Goal: Information Seeking & Learning: Learn about a topic

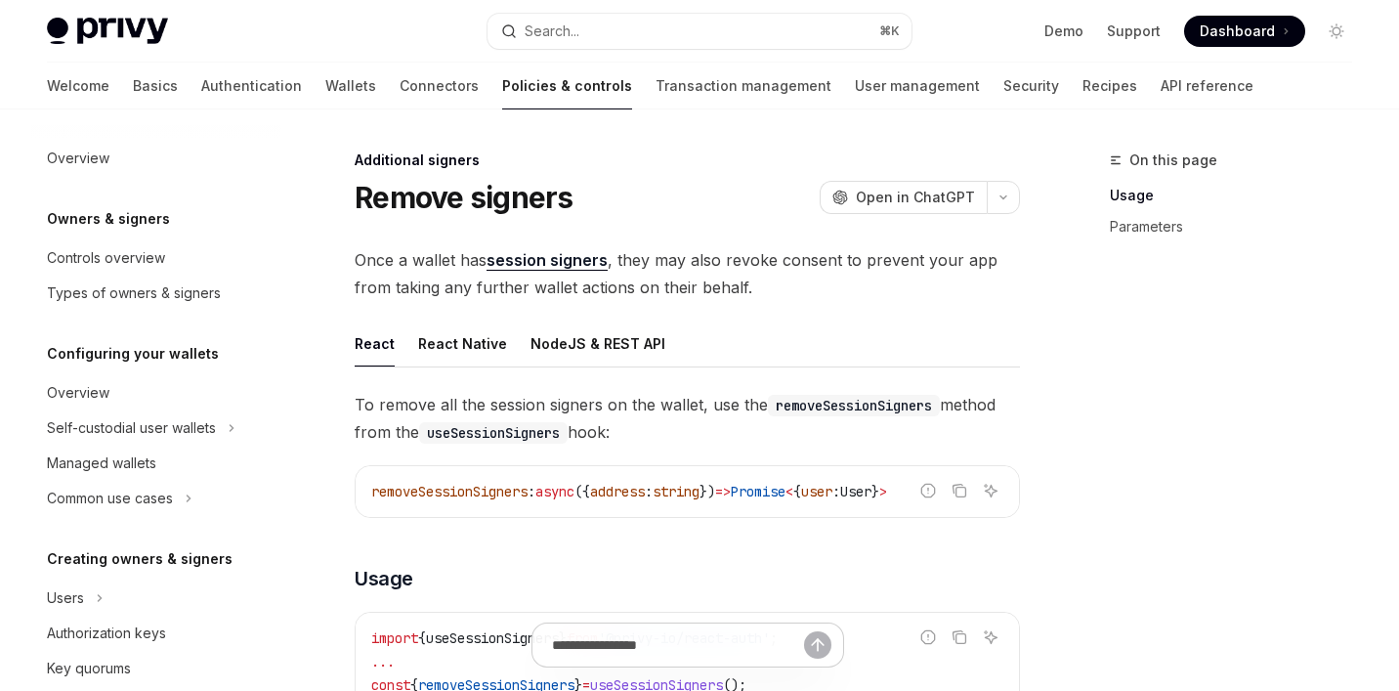
scroll to position [543, 0]
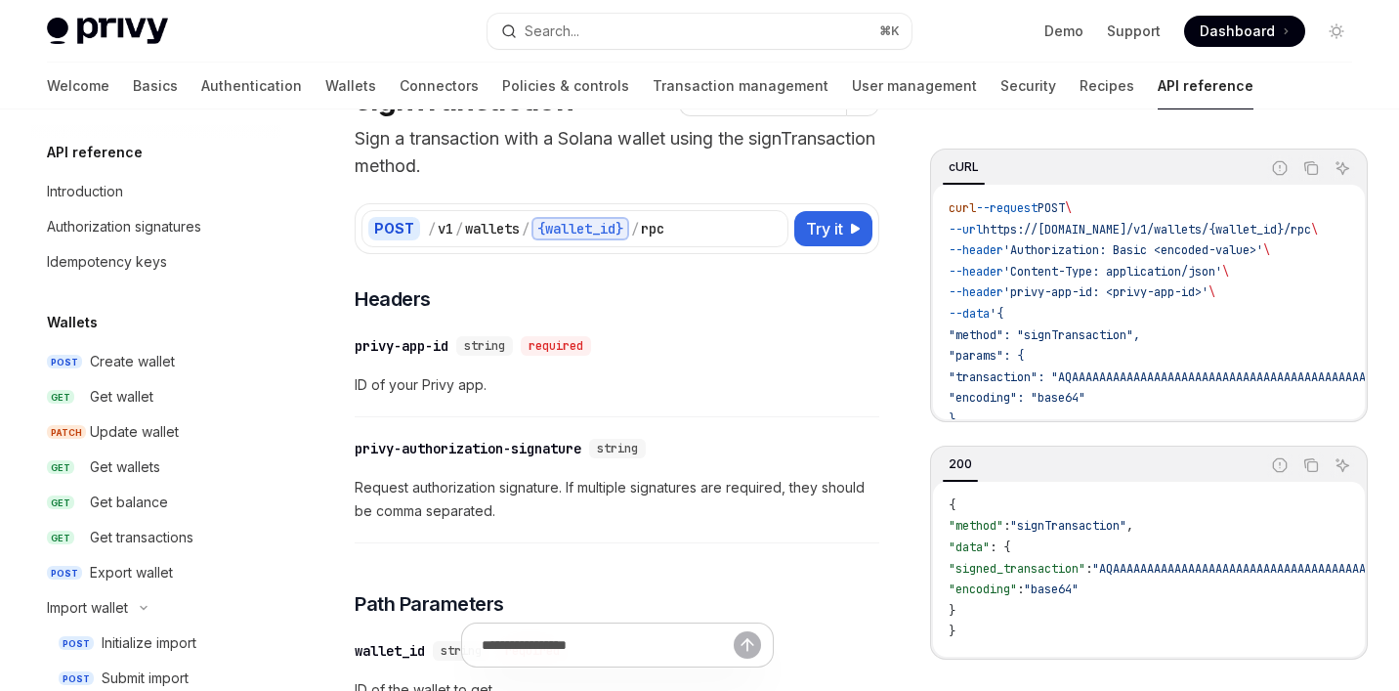
scroll to position [342, 0]
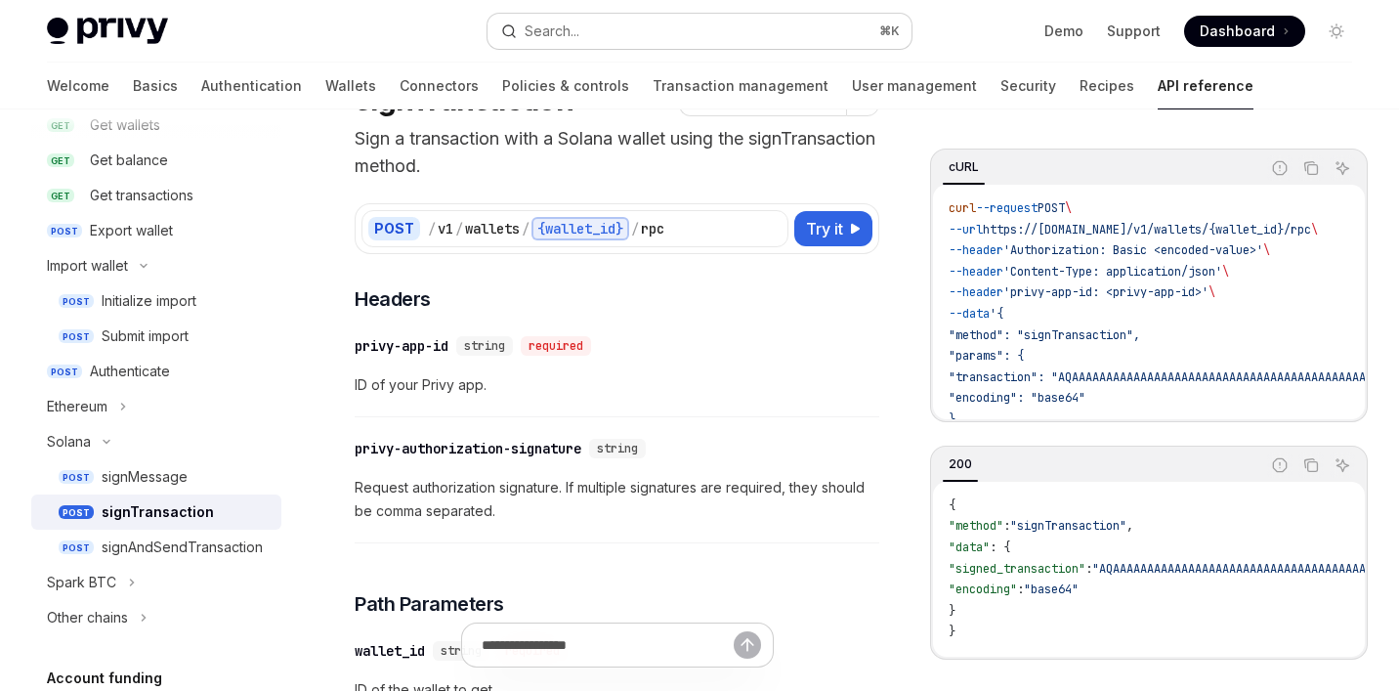
click at [665, 42] on button "Search... ⌘ K" at bounding box center [699, 31] width 425 height 35
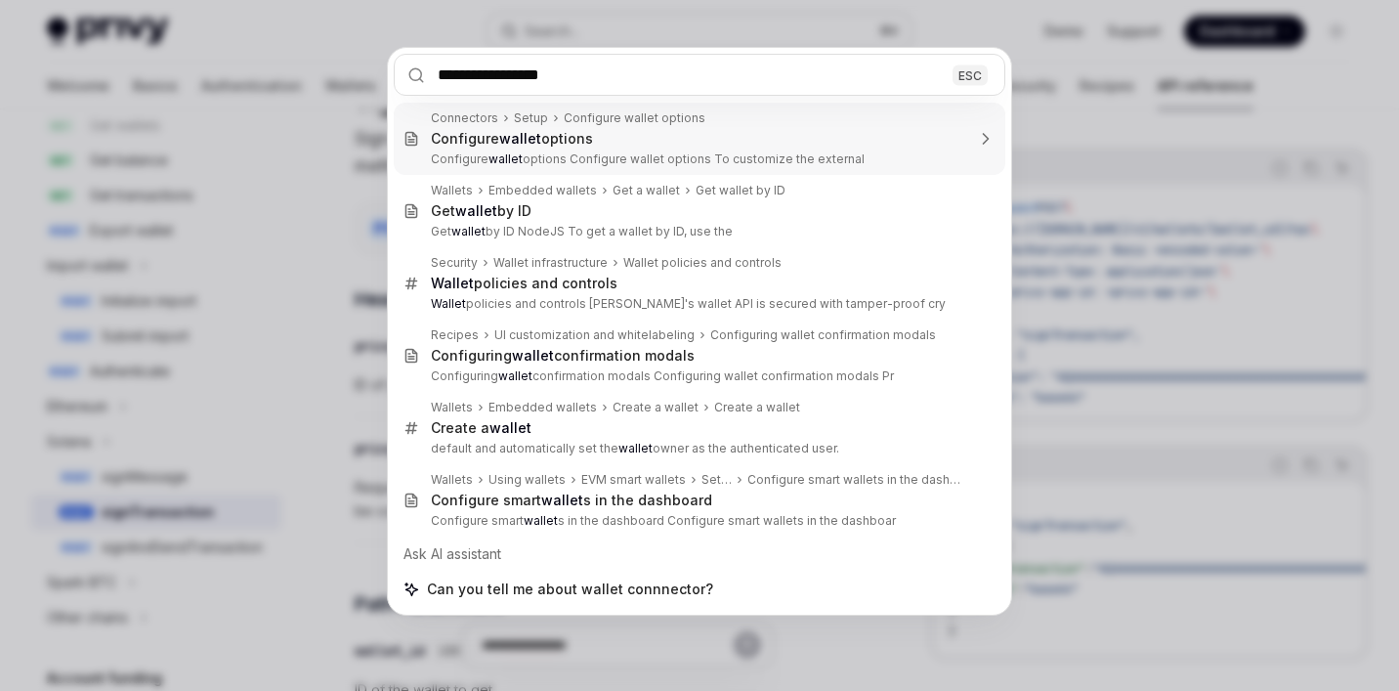
type input "**********"
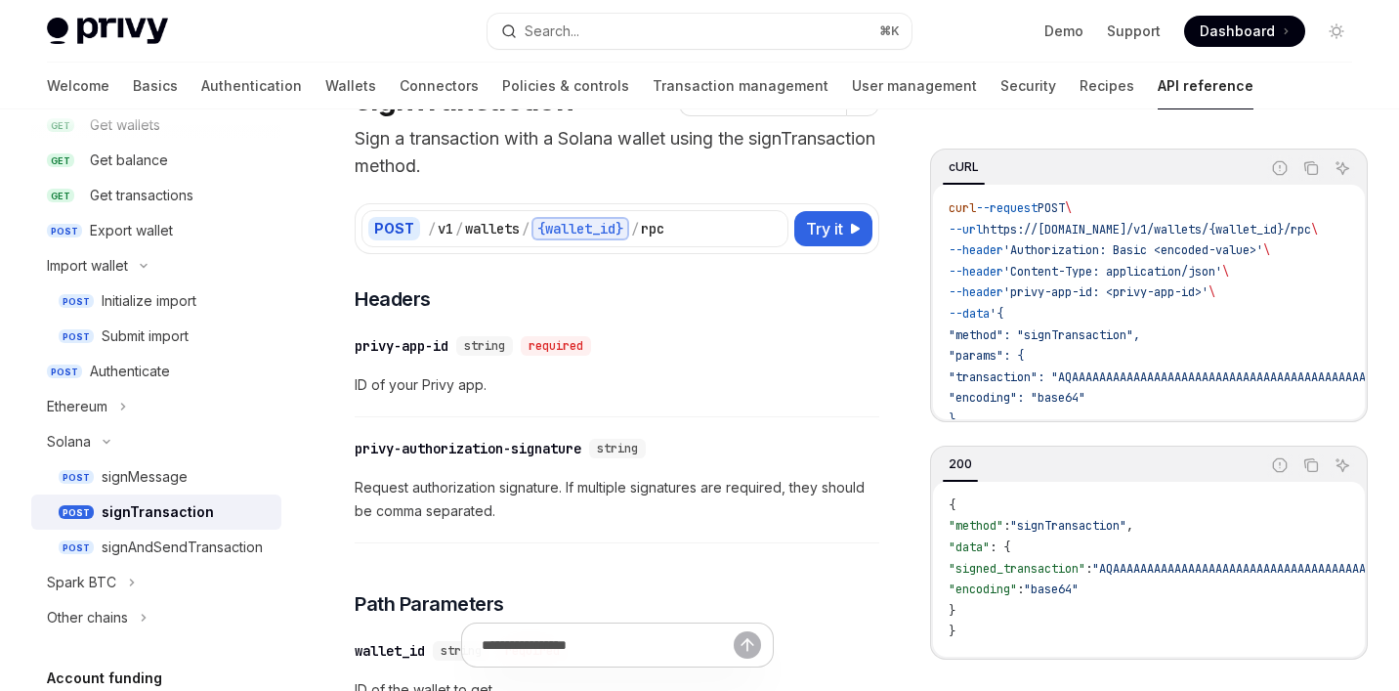
click at [570, 12] on div "Privy Docs home page Search... ⌘ K Demo Support Dashboard Dashboard Search..." at bounding box center [699, 31] width 1305 height 63
click at [566, 24] on div "Search..." at bounding box center [552, 31] width 55 height 23
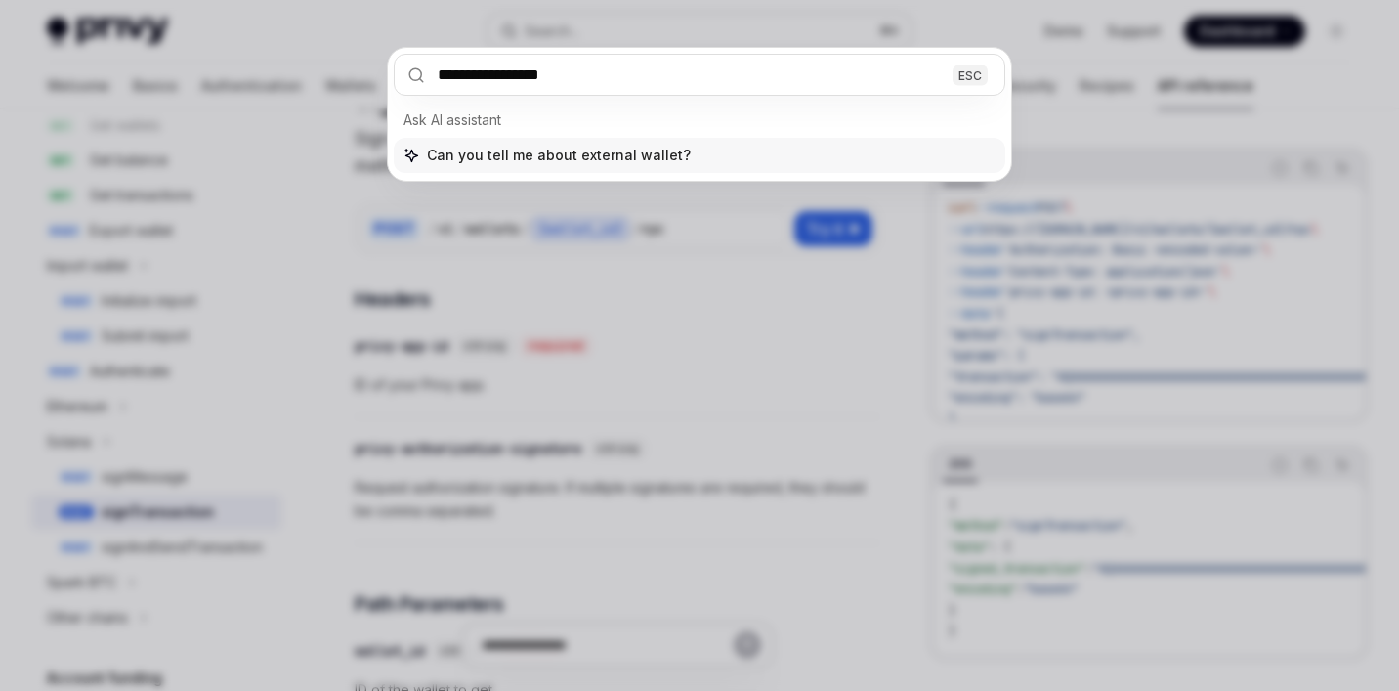
type input "**********"
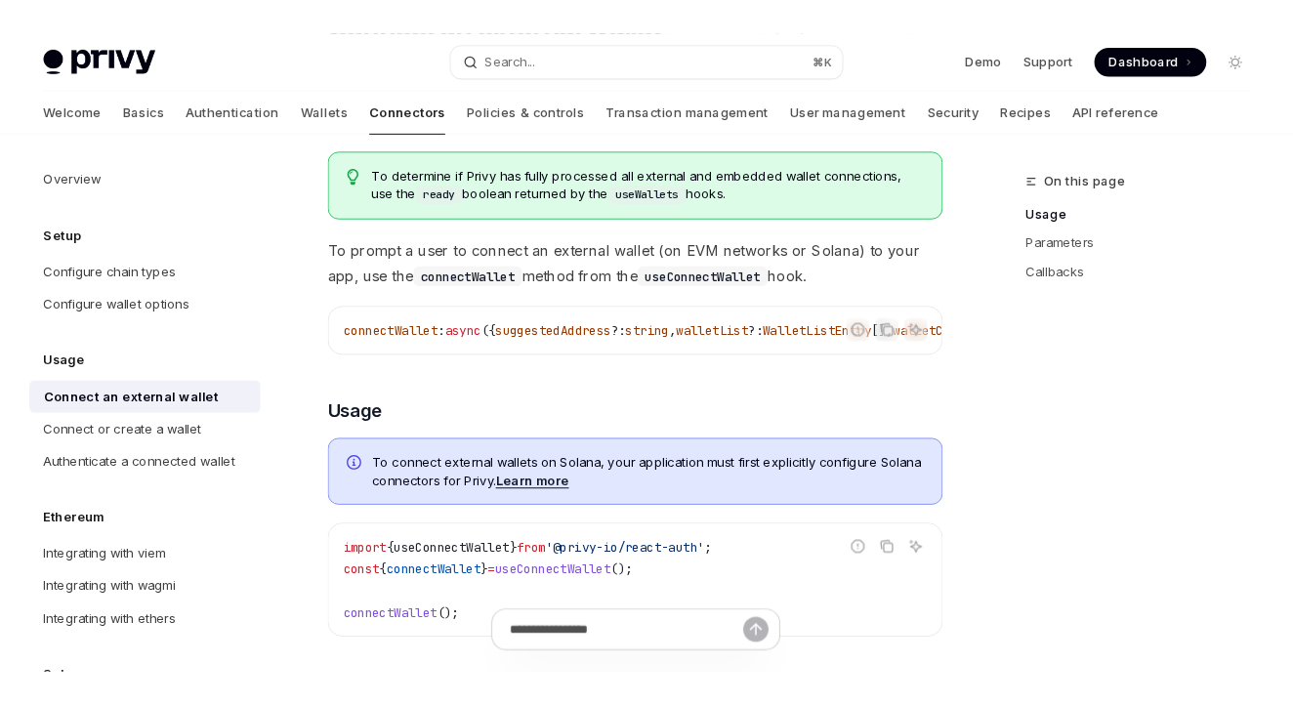
scroll to position [205, 0]
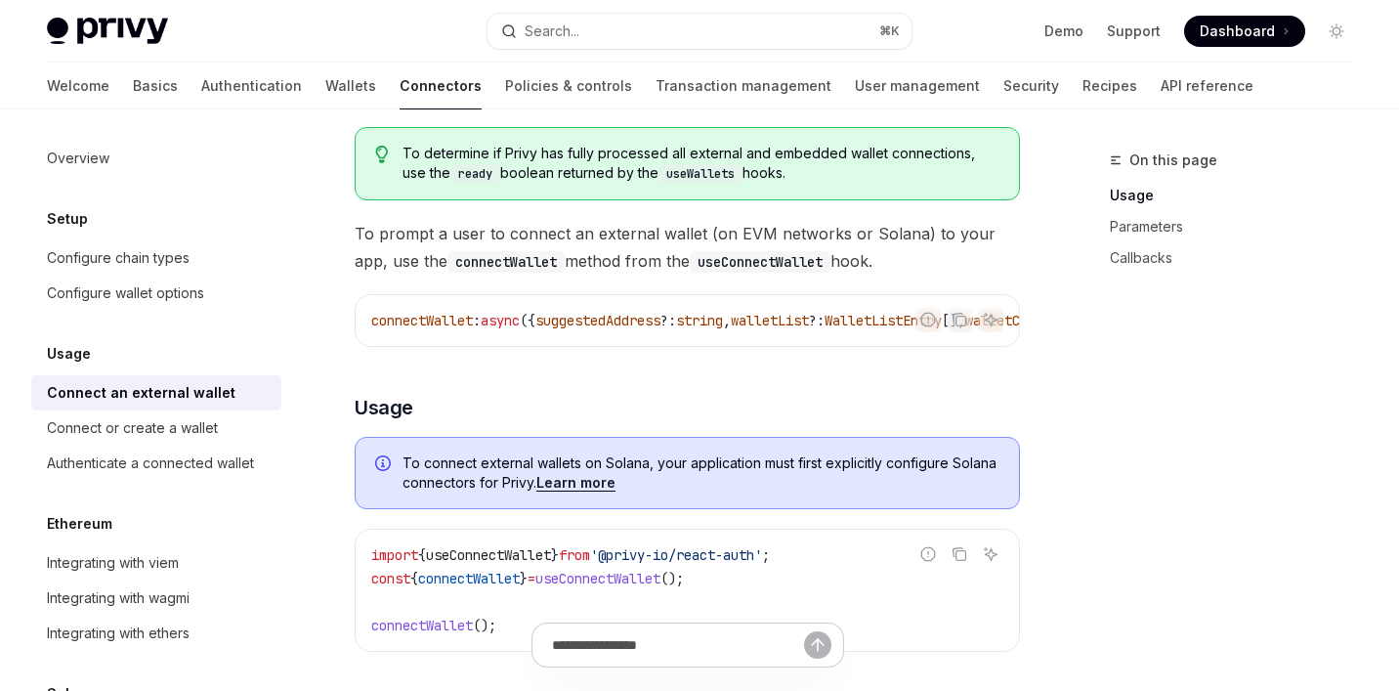
type textarea "*"
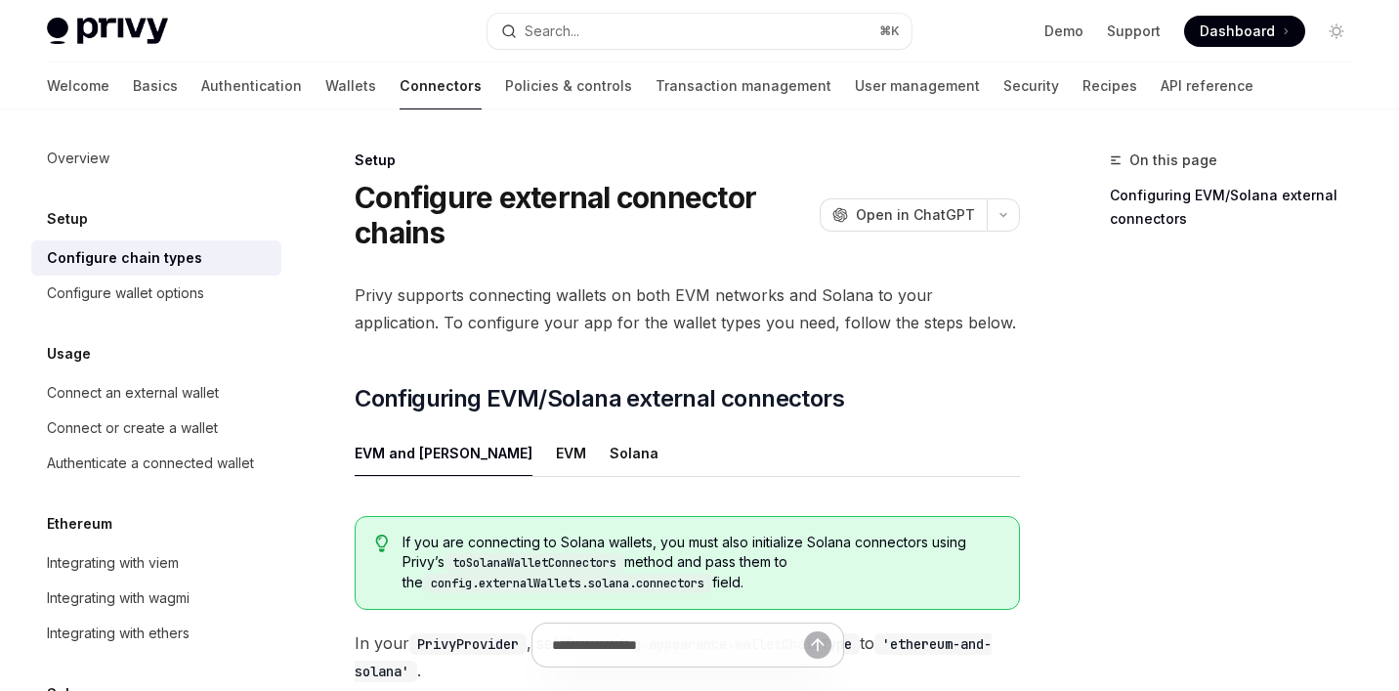
click at [653, 10] on div "Privy Docs home page Search... ⌘ K Demo Support Dashboard Dashboard Search..." at bounding box center [699, 31] width 1305 height 63
click at [596, 31] on button "Search... ⌘ K" at bounding box center [699, 31] width 425 height 35
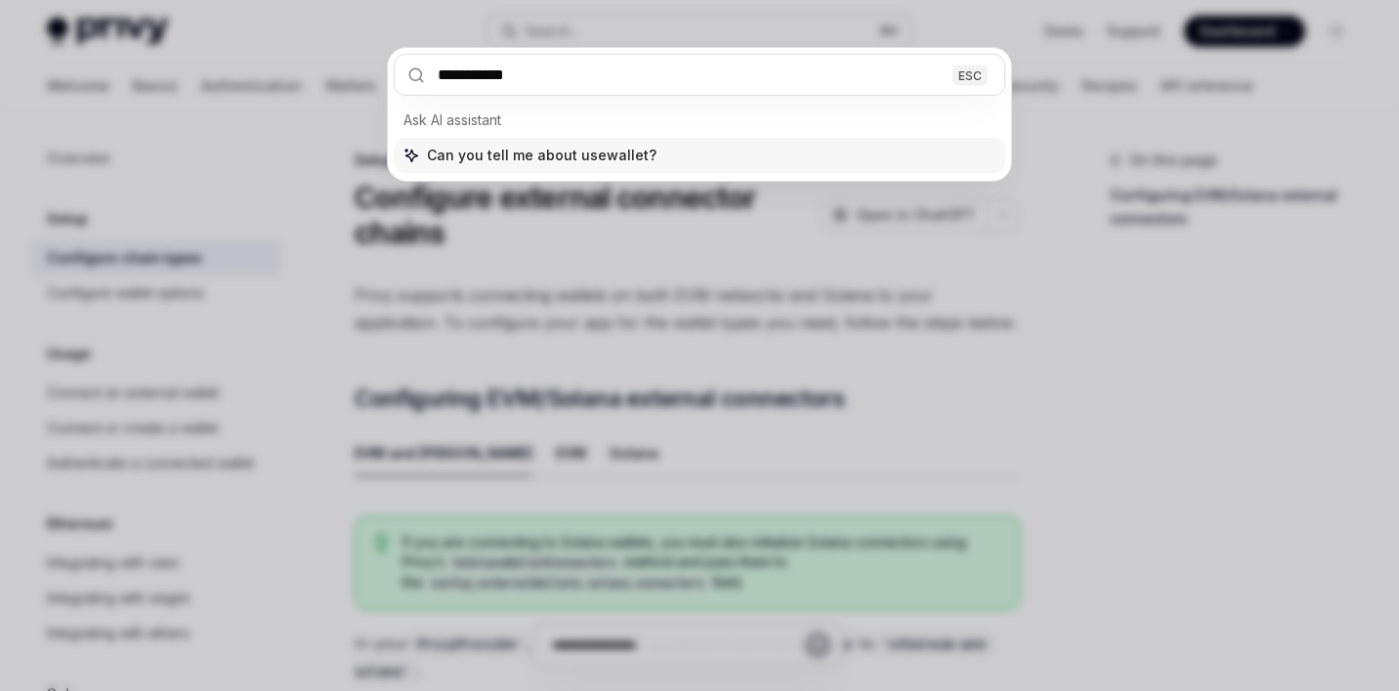
type input "**********"
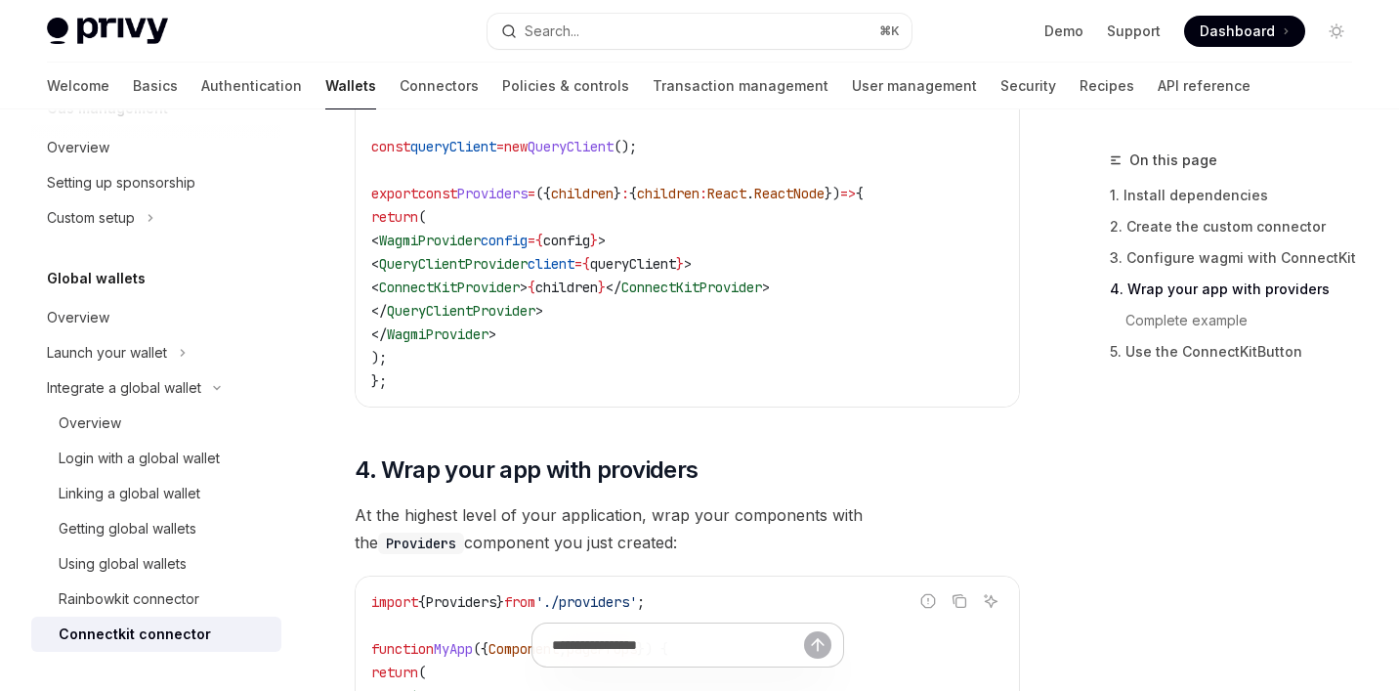
scroll to position [1699, 0]
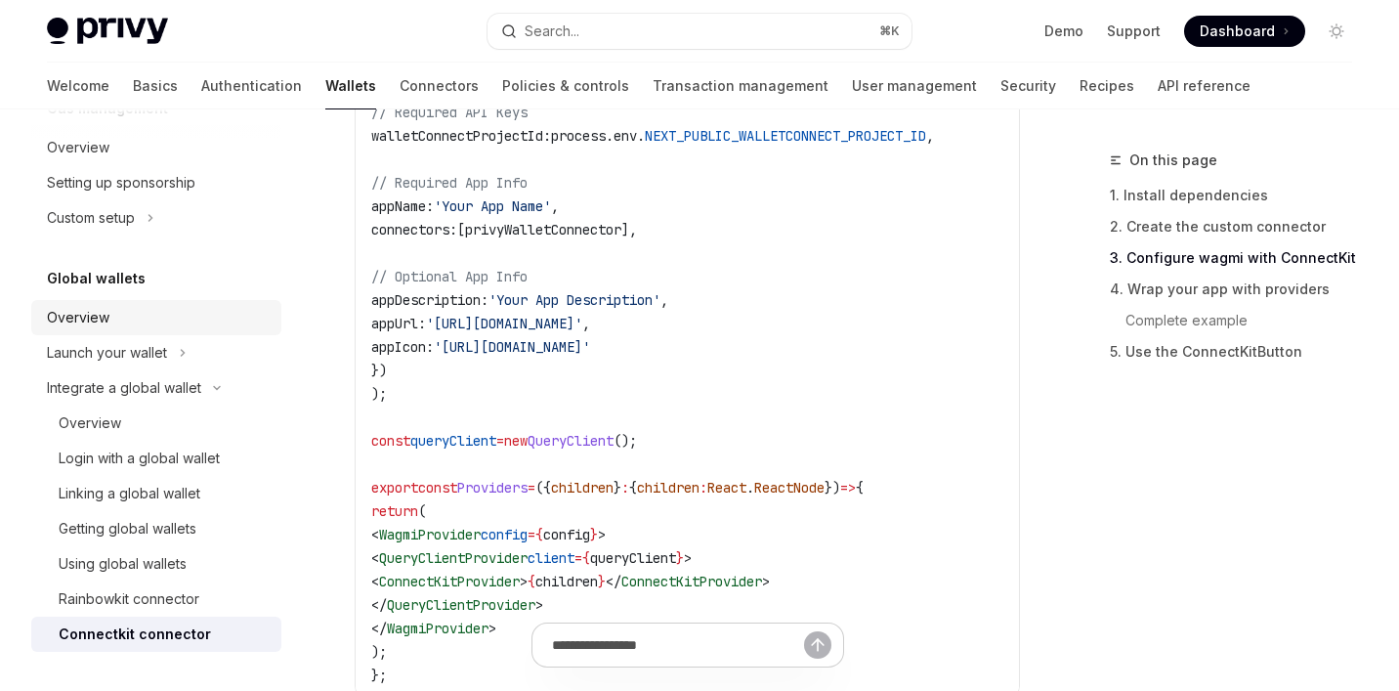
click at [106, 314] on div "Overview" at bounding box center [78, 317] width 63 height 23
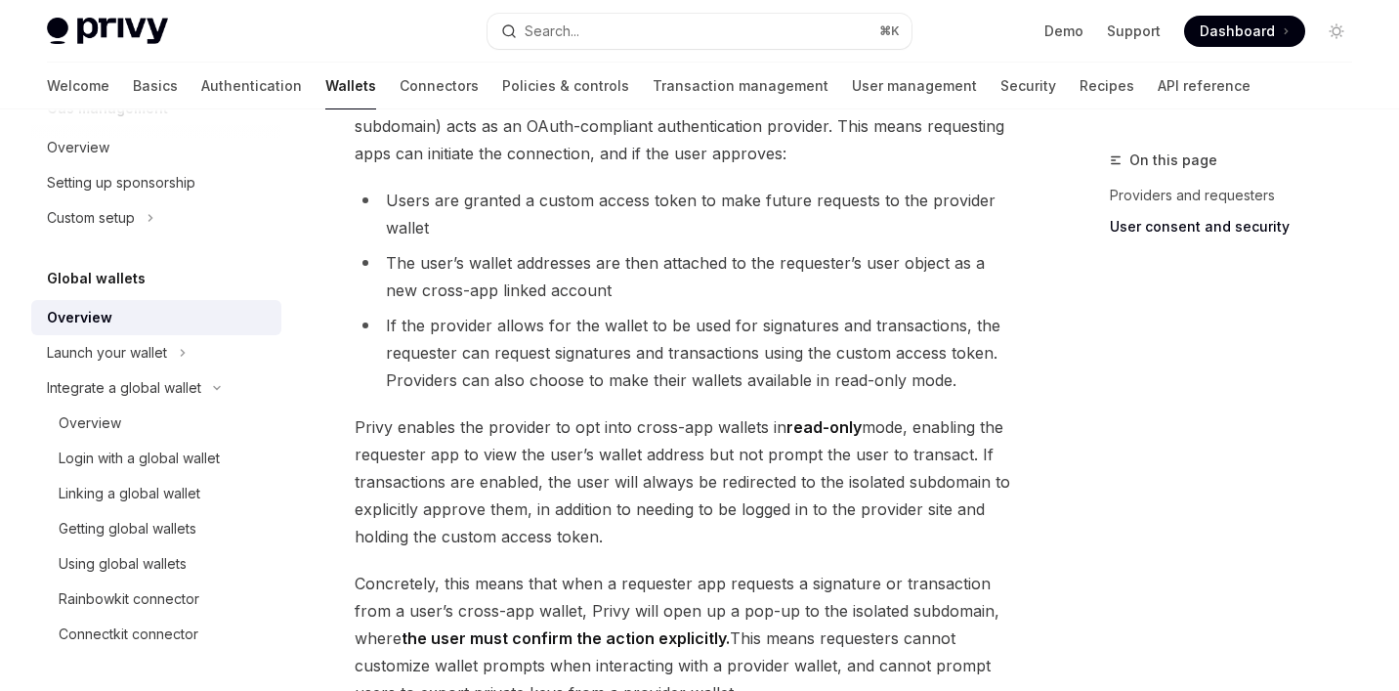
scroll to position [1838, 0]
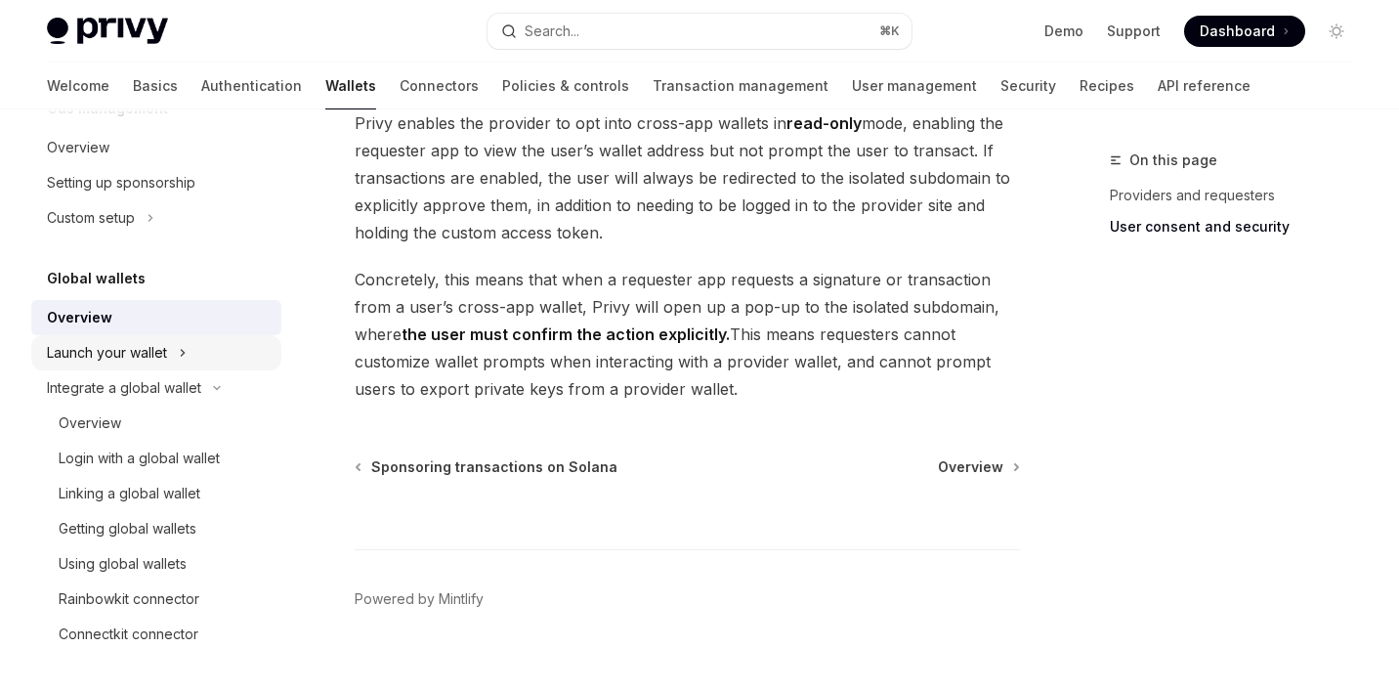
click at [171, 357] on button "Launch your wallet" at bounding box center [156, 352] width 250 height 35
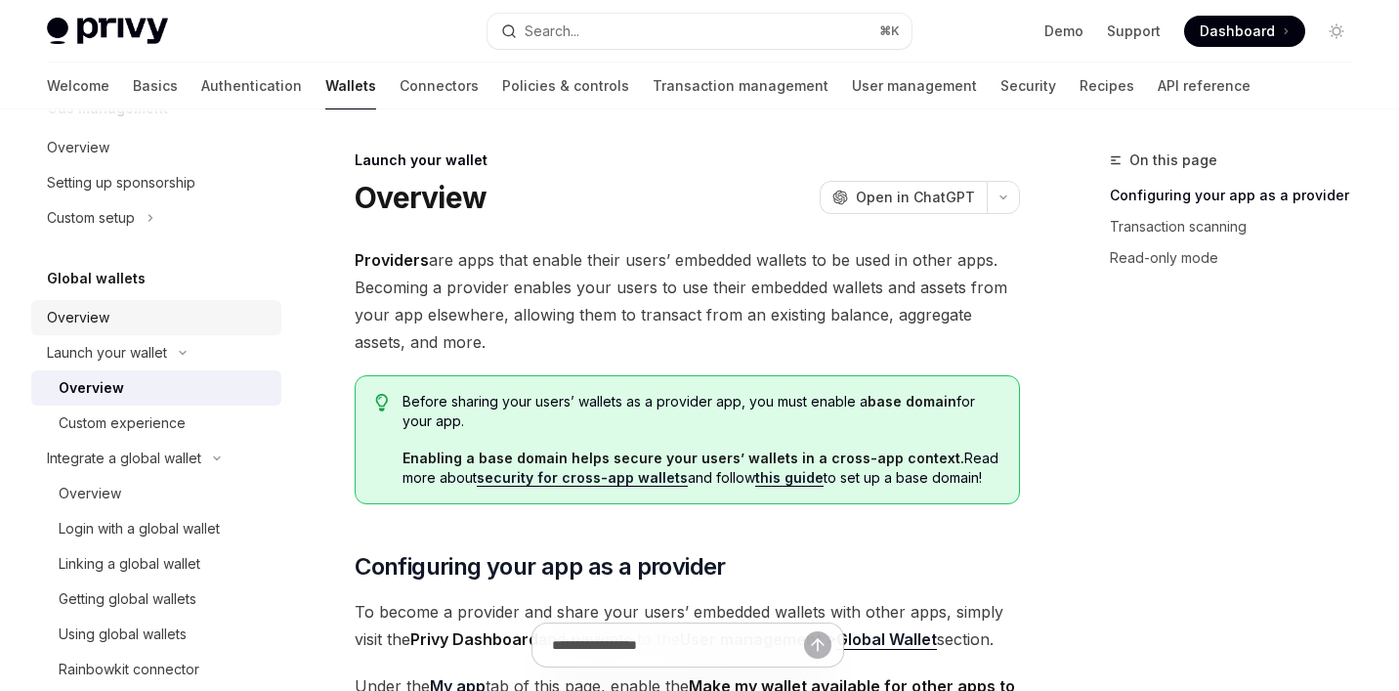
click at [144, 316] on div "Overview" at bounding box center [158, 317] width 223 height 23
type textarea "*"
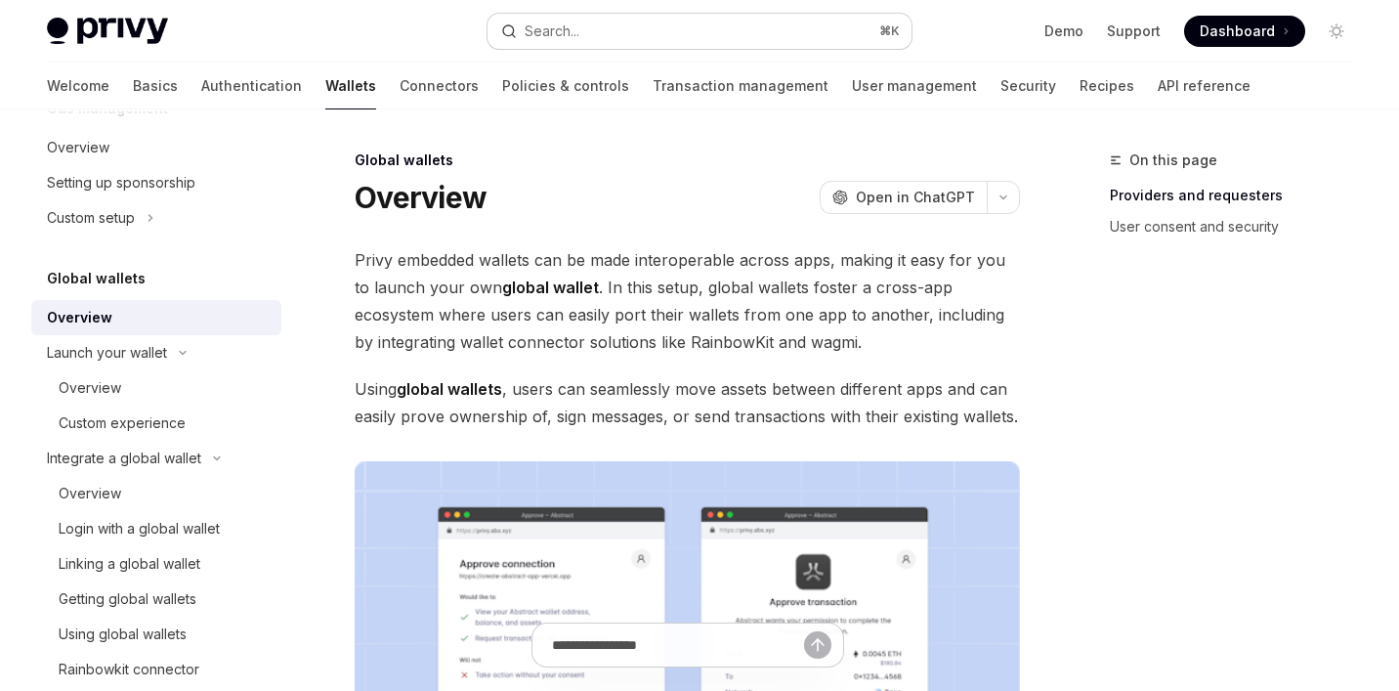
click at [596, 30] on button "Search... ⌘ K" at bounding box center [699, 31] width 425 height 35
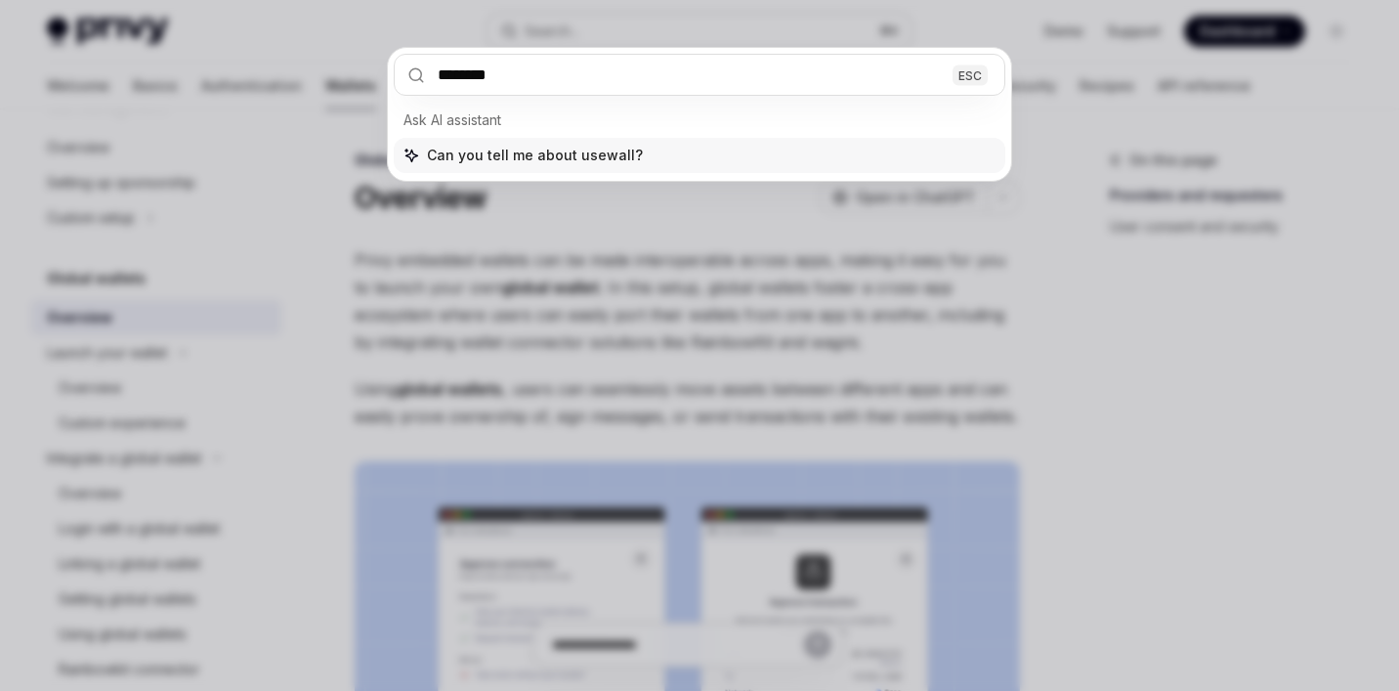
type input "*********"
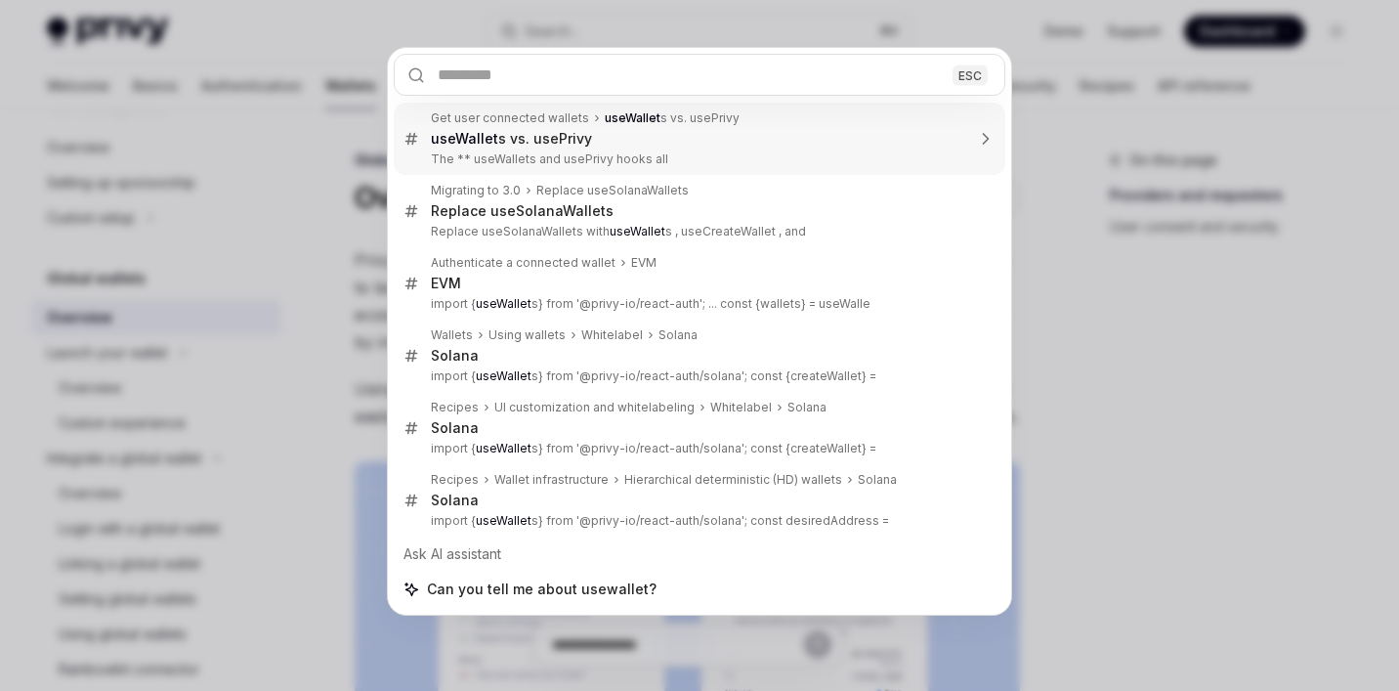
type textarea "*"
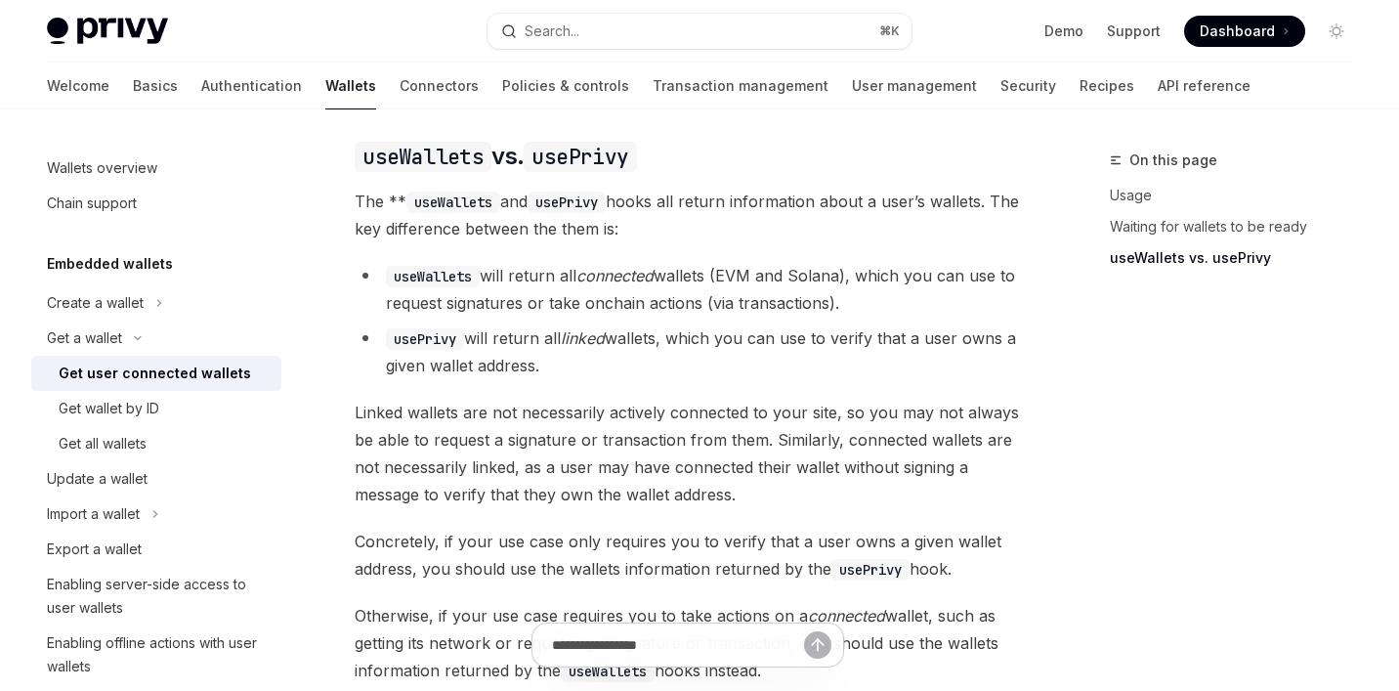
click at [699, 442] on span "Linked wallets are not necessarily actively connected to your site, so you may …" at bounding box center [687, 453] width 665 height 109
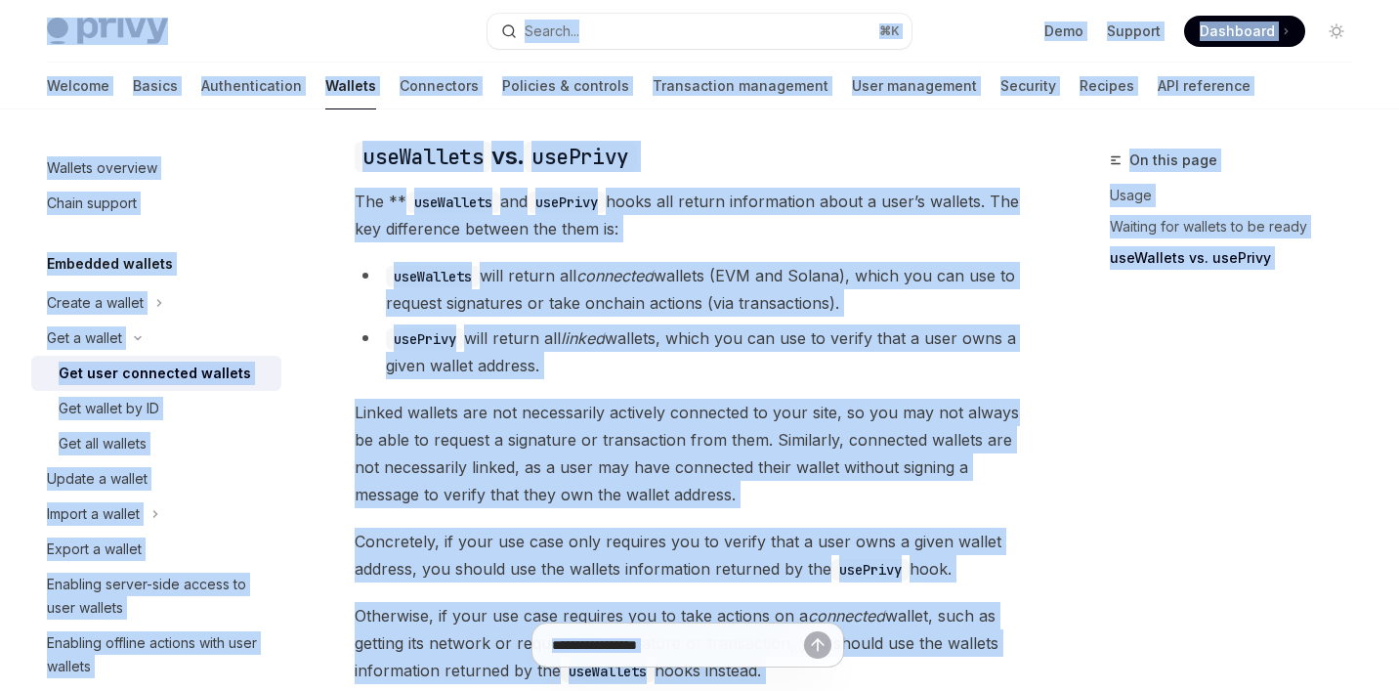
copy div "Privy Docs home page Search... ⌘ K Demo Support Dashboard Dashboard Search... N…"
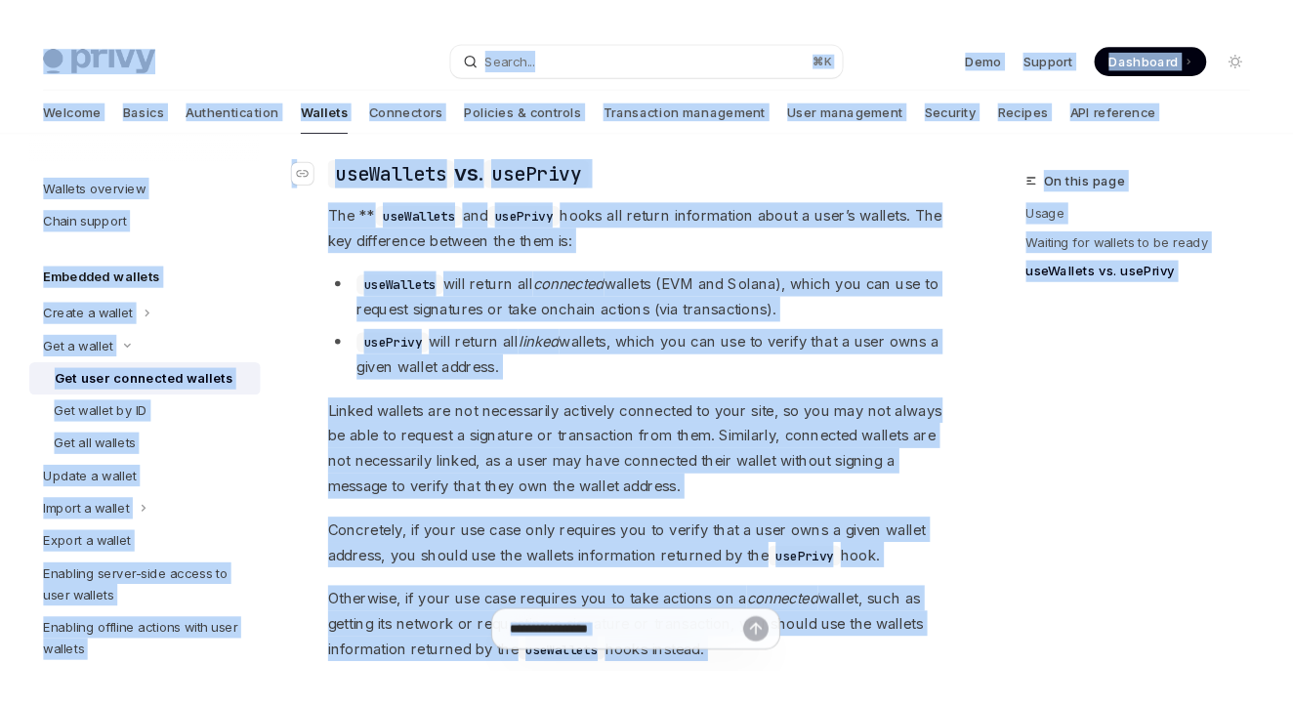
scroll to position [1728, 0]
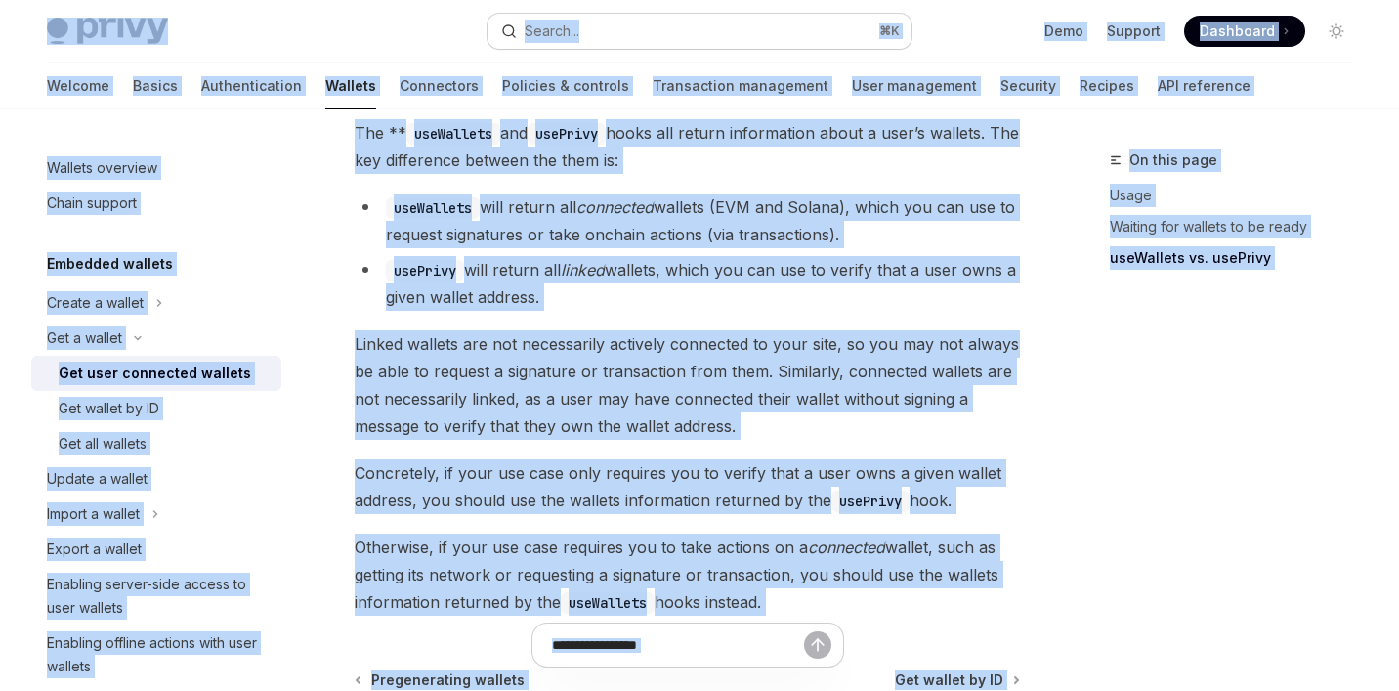
click at [577, 47] on button "Search... ⌘ K" at bounding box center [699, 31] width 425 height 35
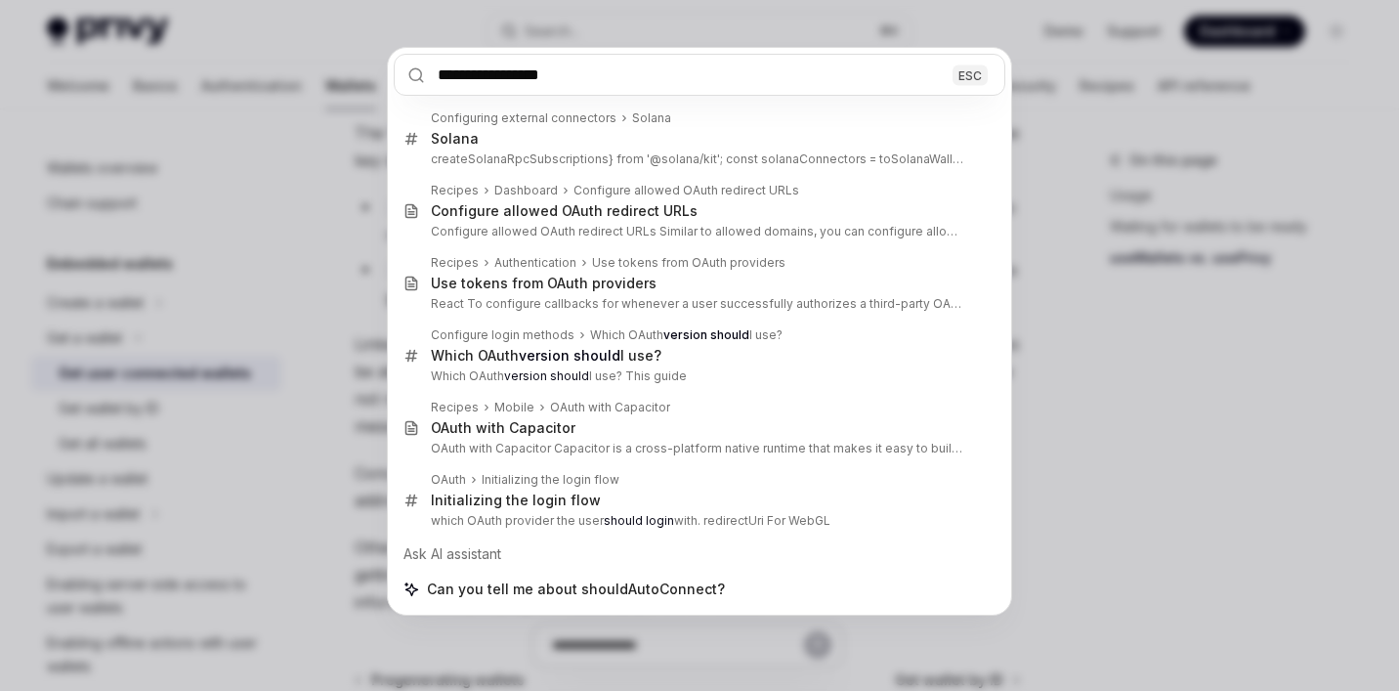
type input "**********"
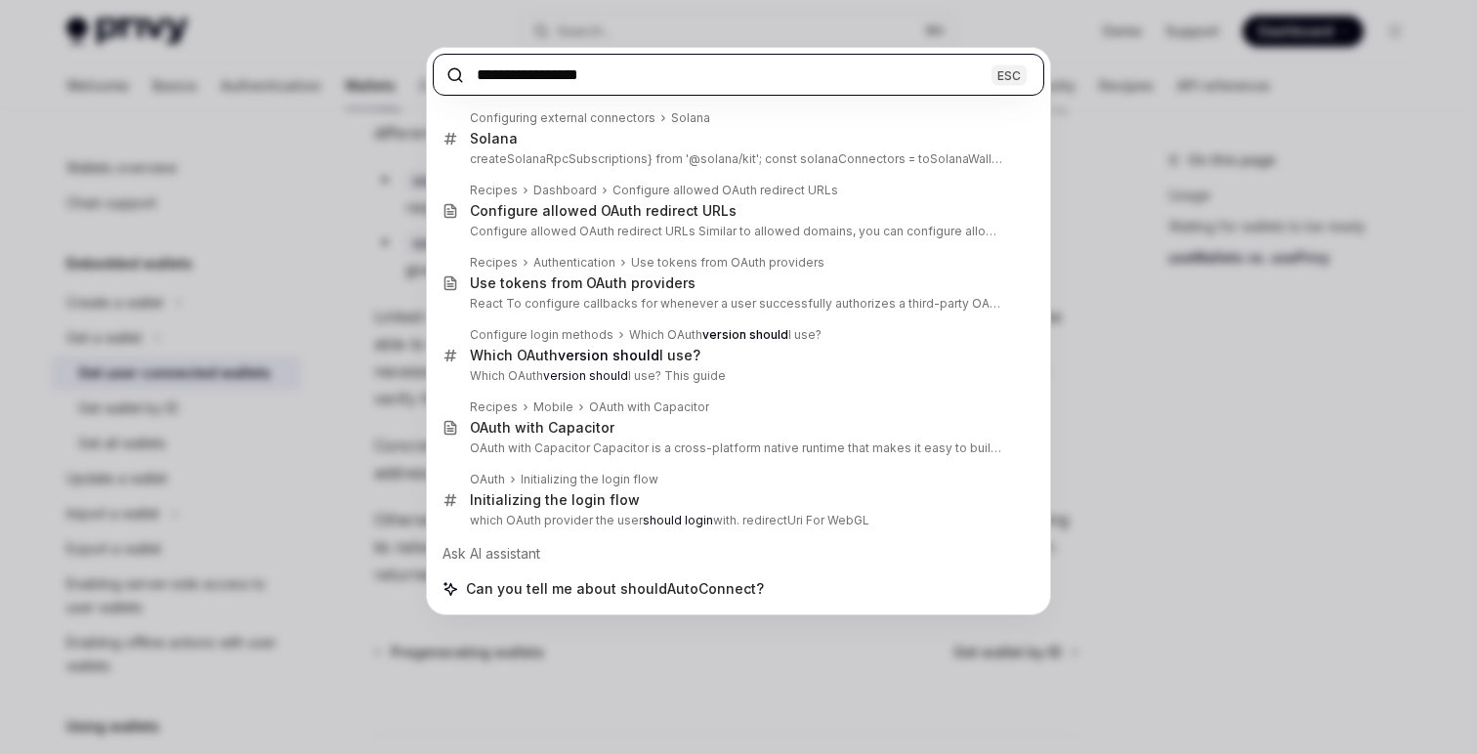
type textarea "*"
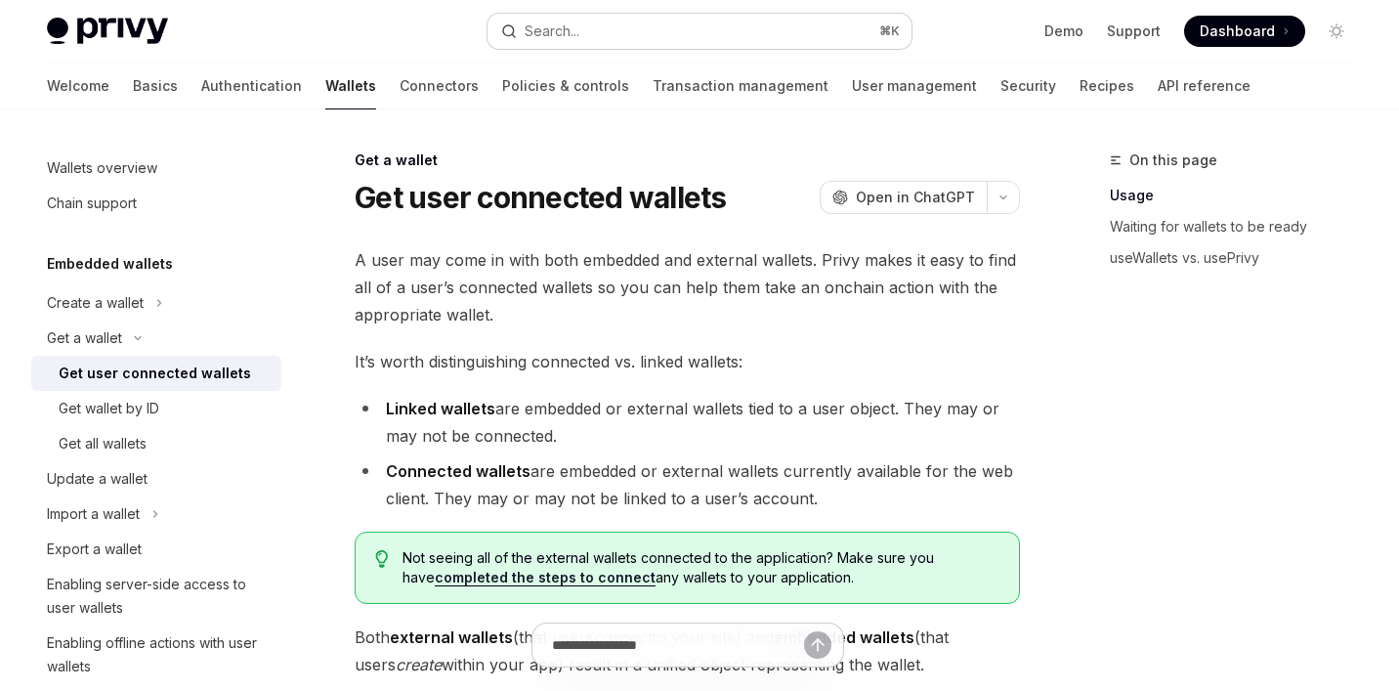
click at [586, 20] on button "Search... ⌘ K" at bounding box center [699, 31] width 425 height 35
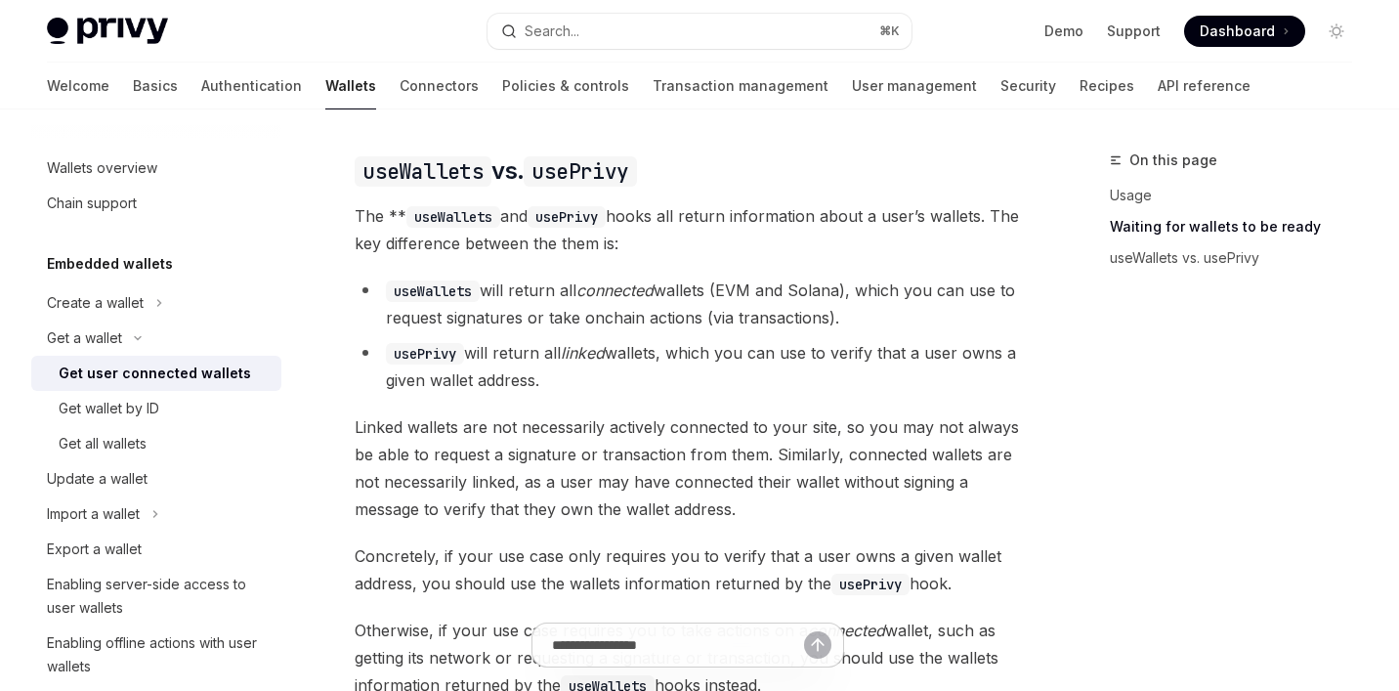
scroll to position [1660, 0]
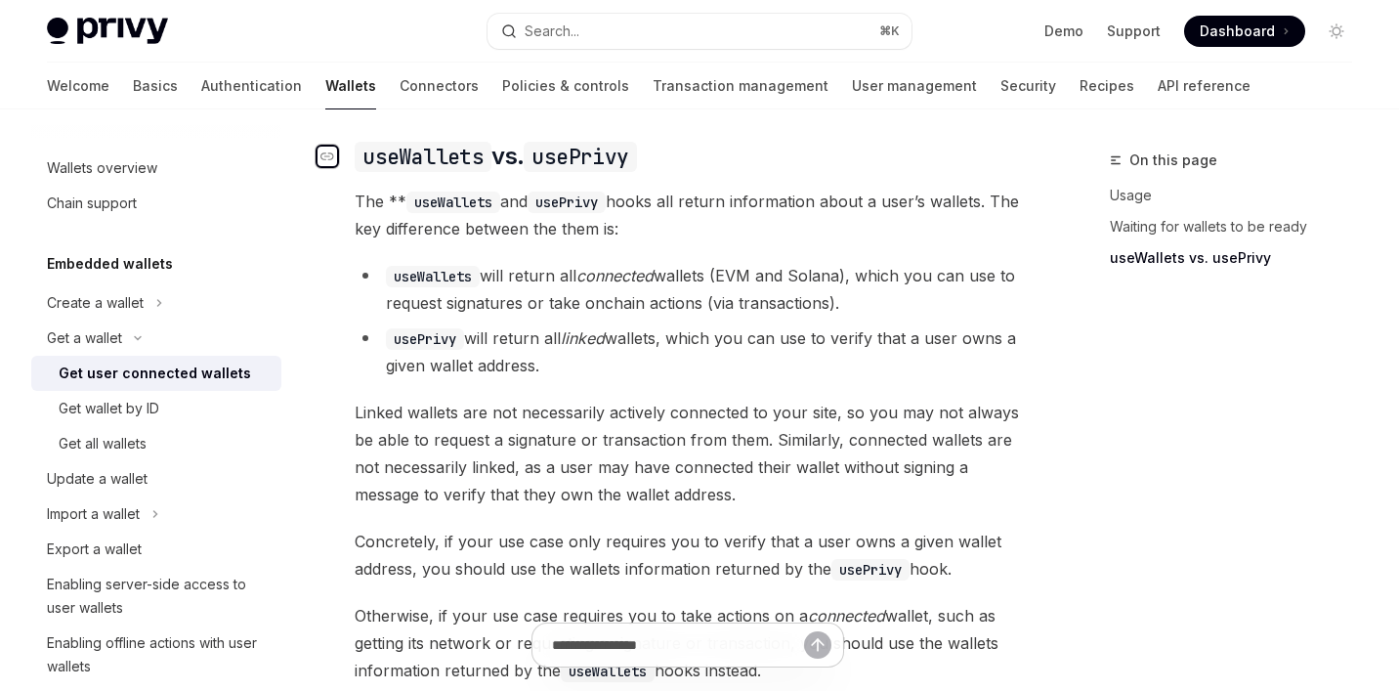
click at [321, 162] on icon "Navigate to header" at bounding box center [327, 156] width 14 height 12
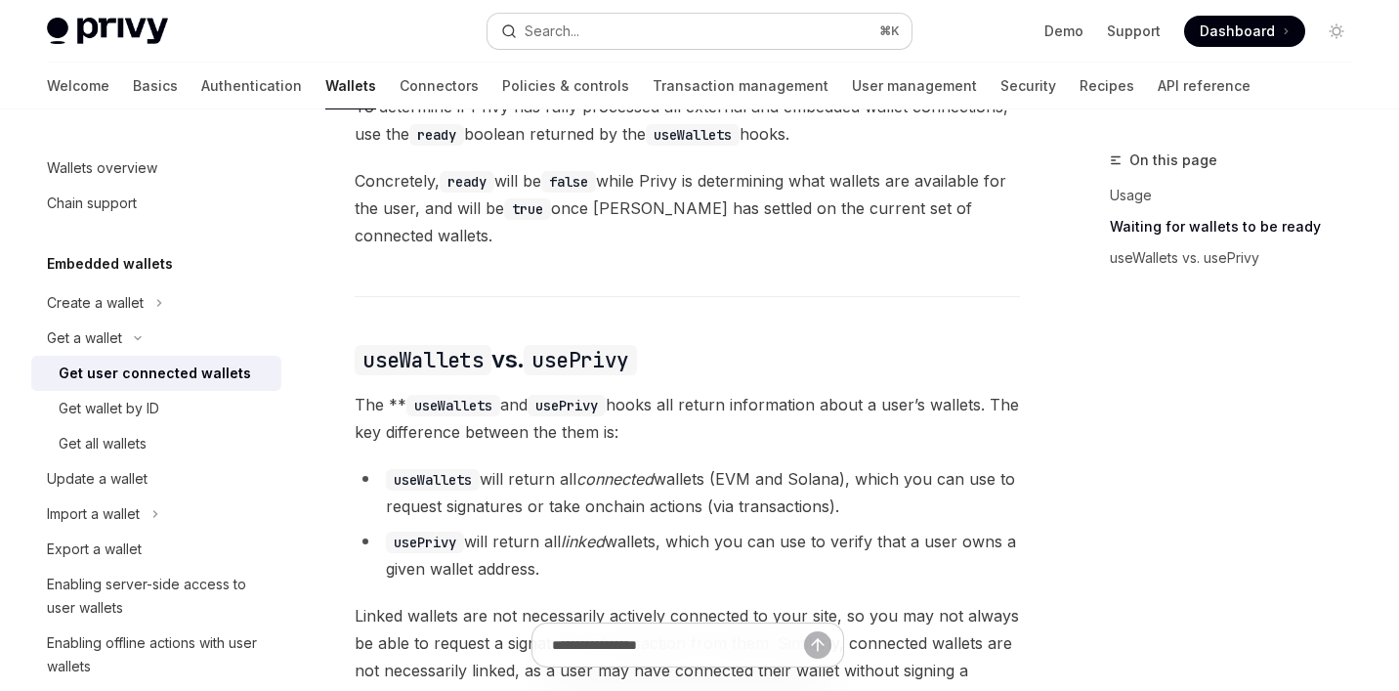
scroll to position [1451, 0]
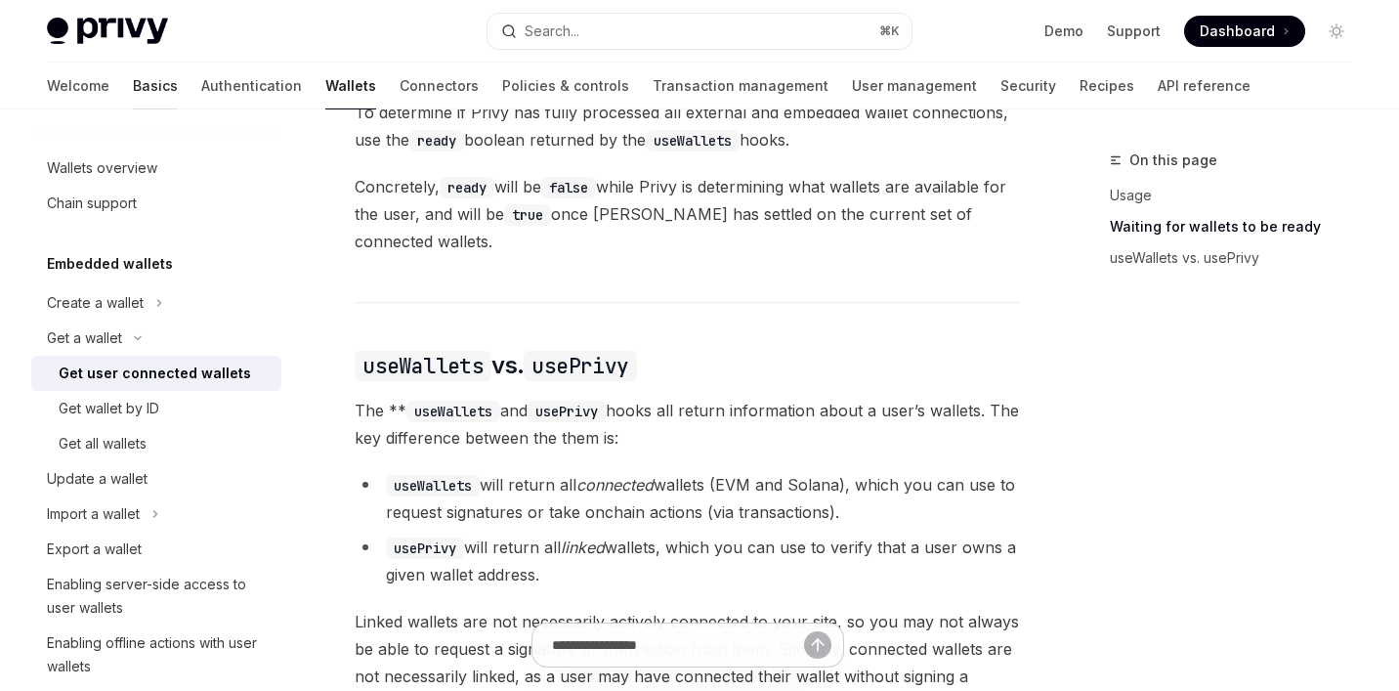
click at [133, 76] on link "Basics" at bounding box center [155, 86] width 45 height 47
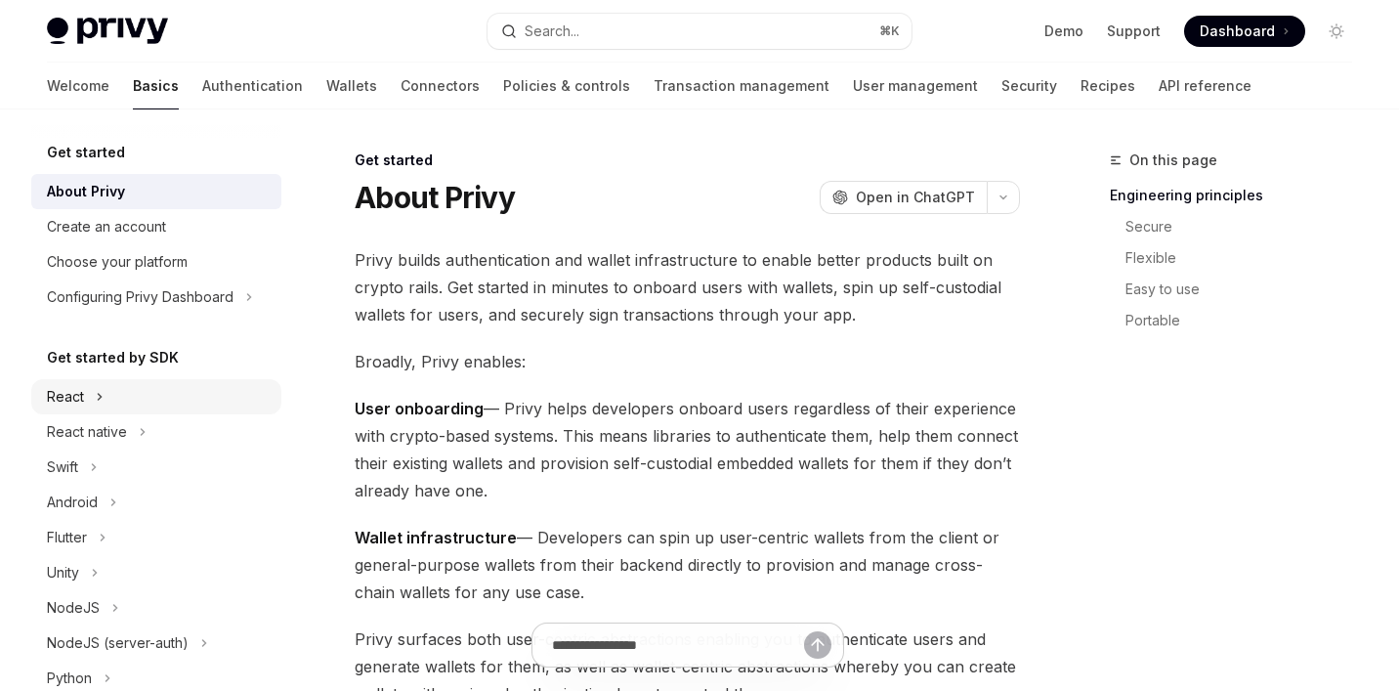
click at [151, 402] on button "React" at bounding box center [156, 396] width 250 height 35
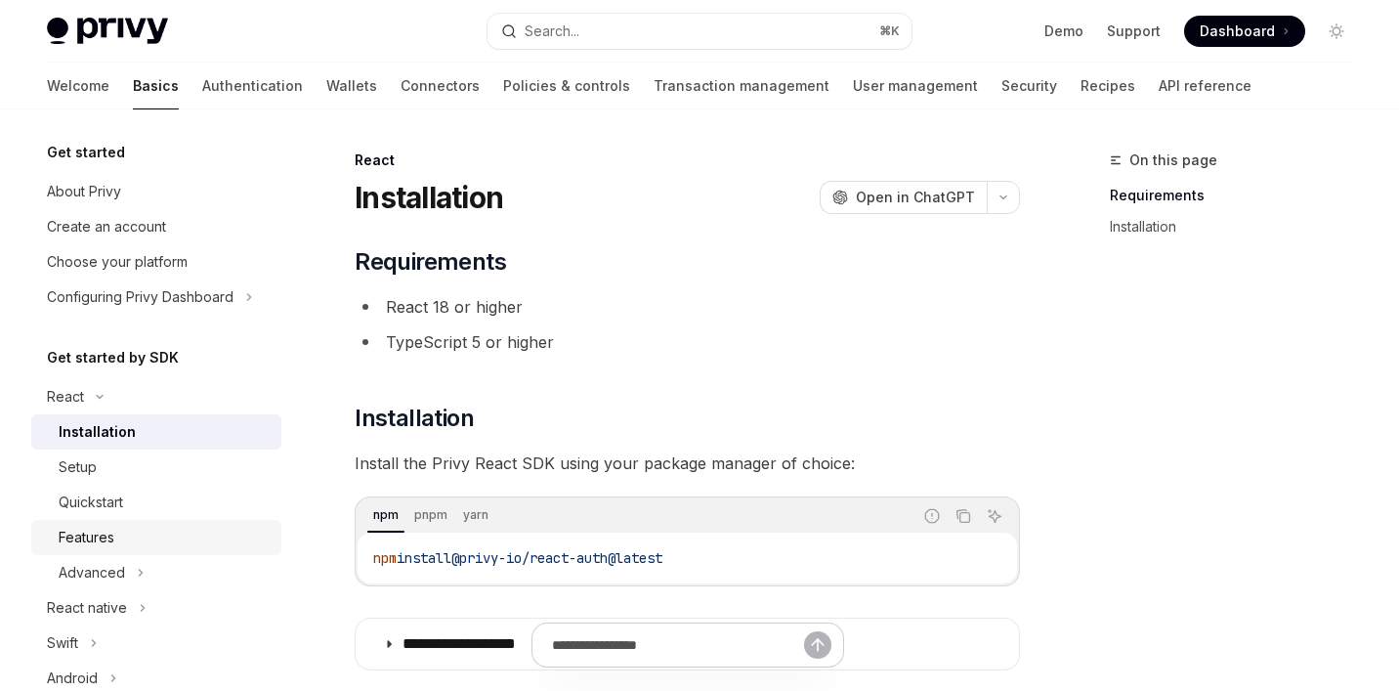
scroll to position [73, 0]
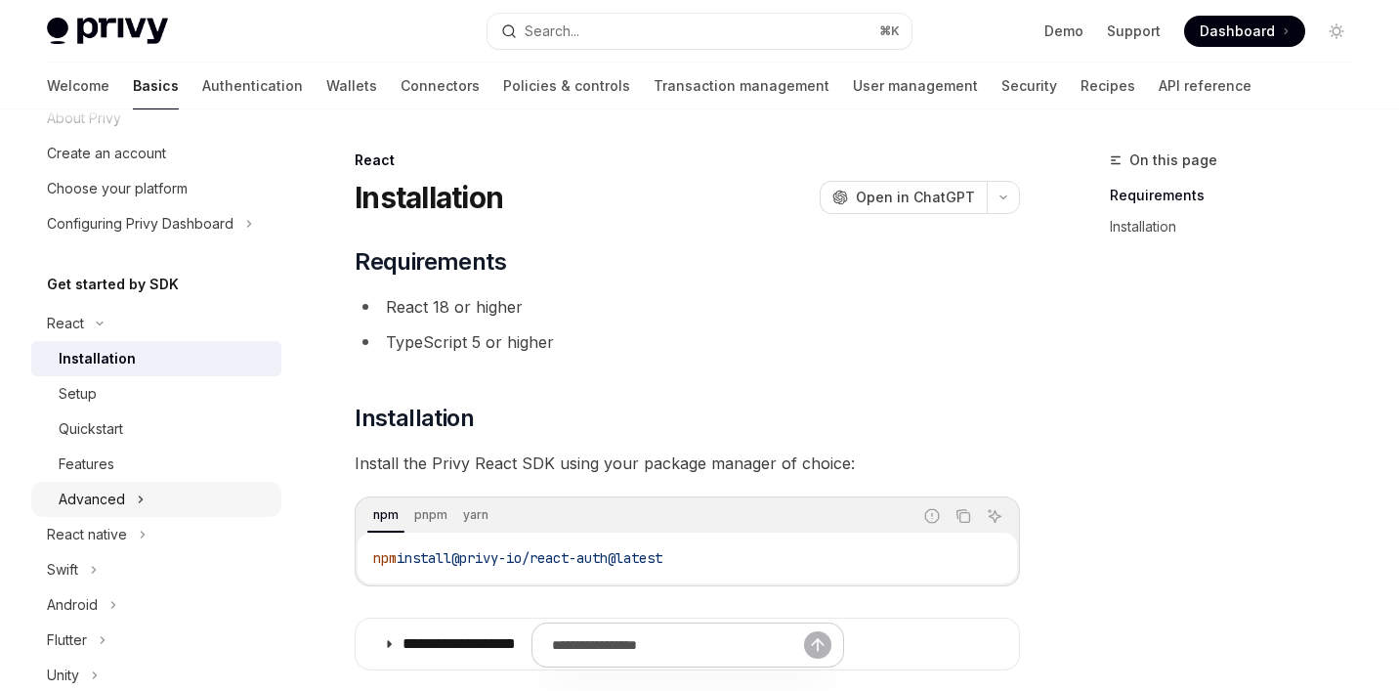
click at [144, 508] on button "Advanced" at bounding box center [156, 499] width 250 height 35
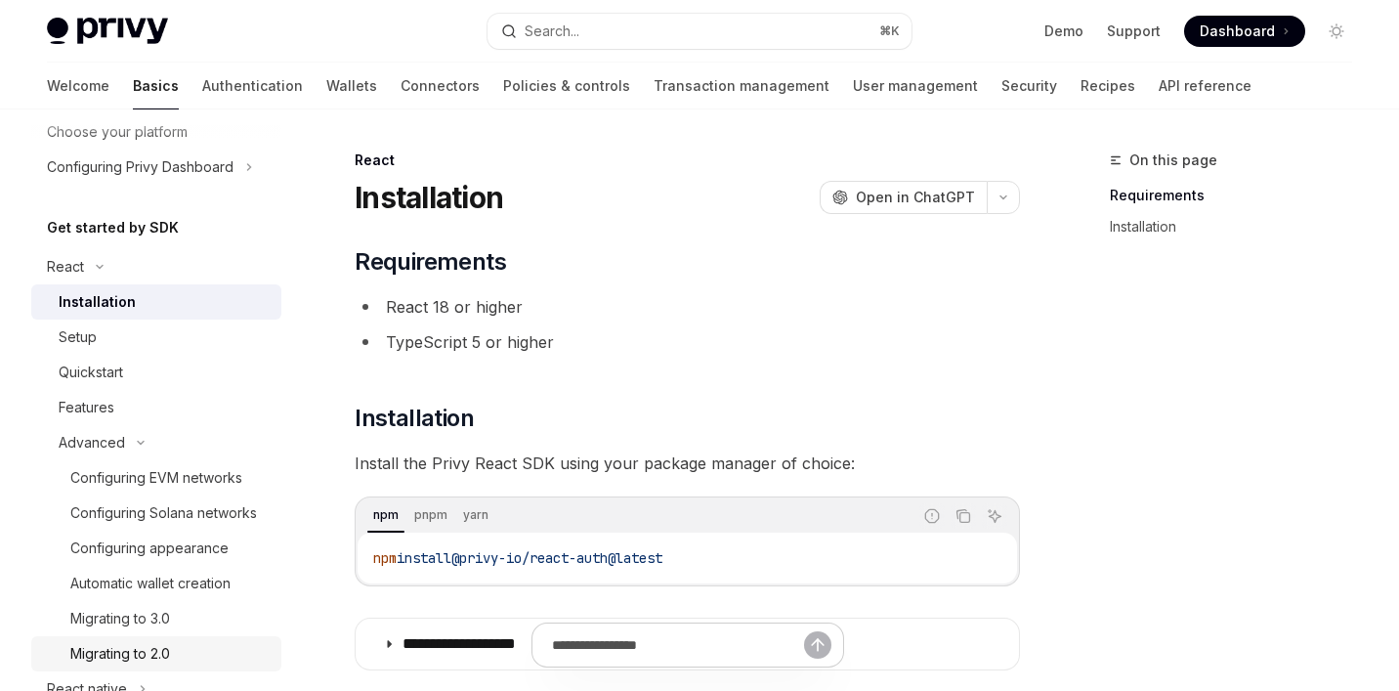
scroll to position [165, 0]
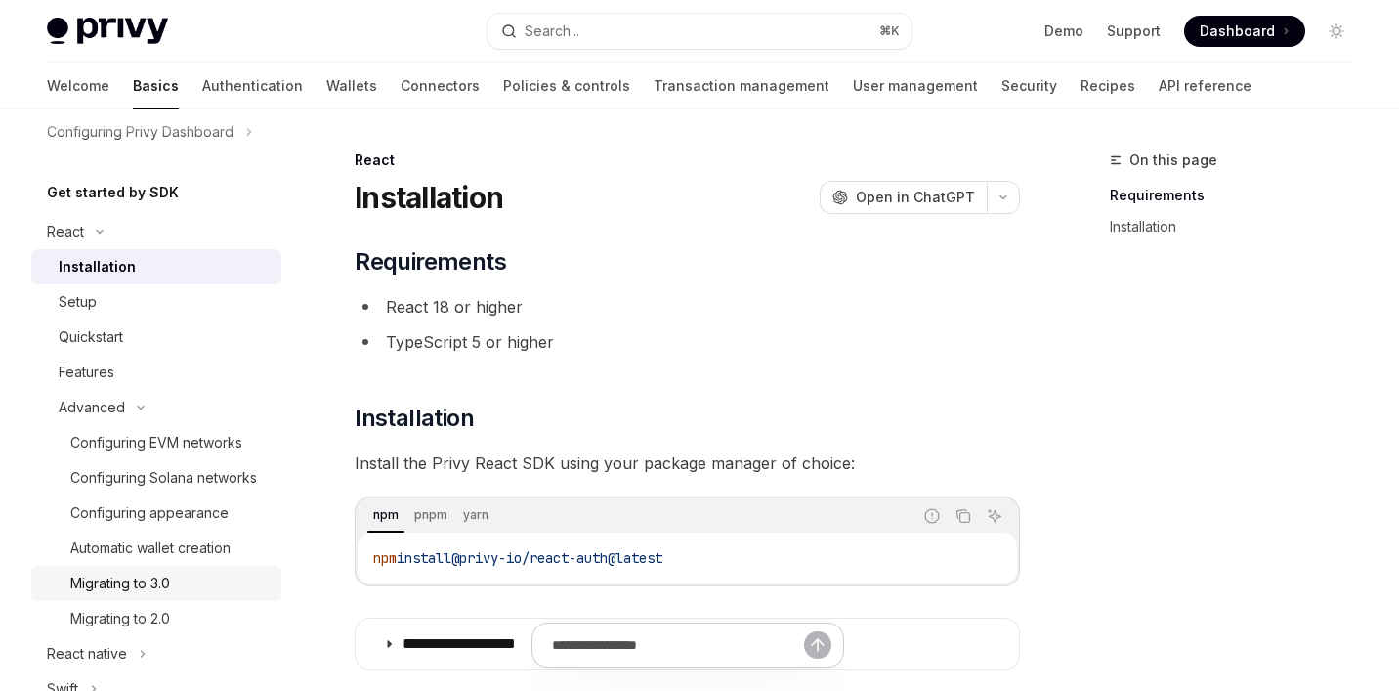
click at [202, 574] on div "Migrating to 3.0" at bounding box center [169, 582] width 199 height 23
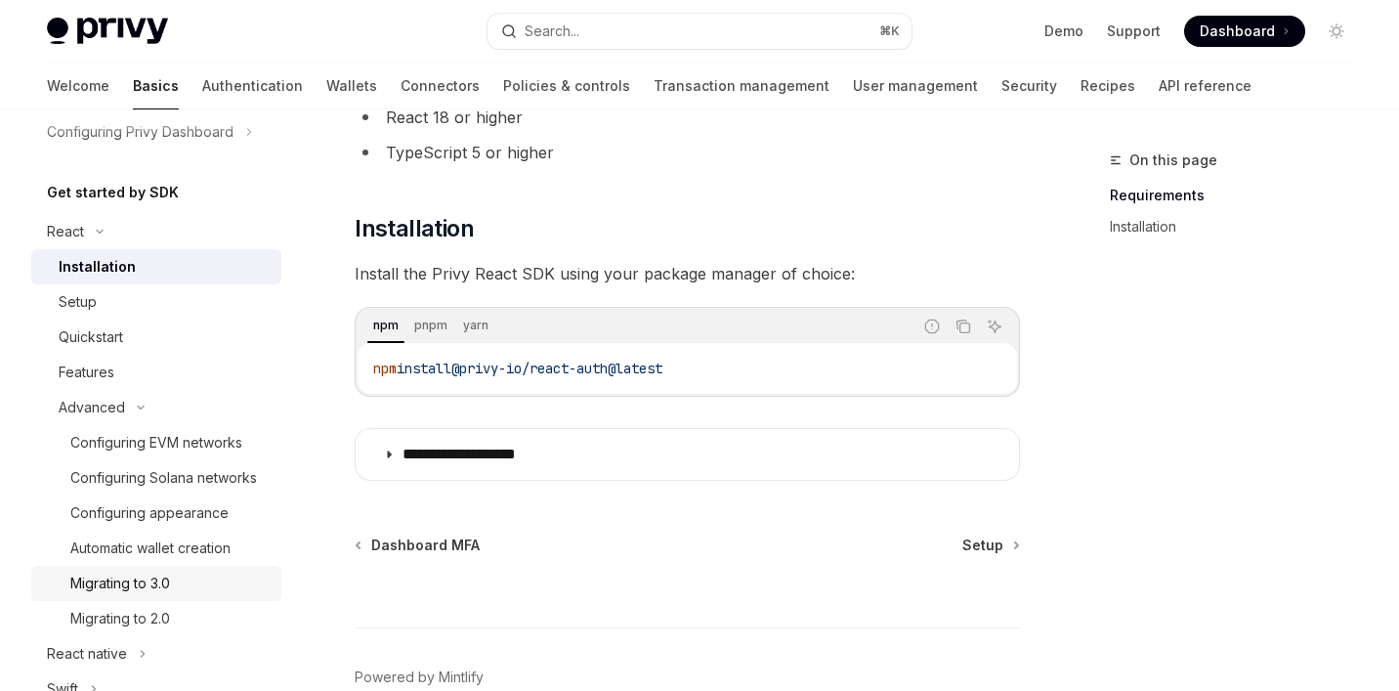
scroll to position [193, 0]
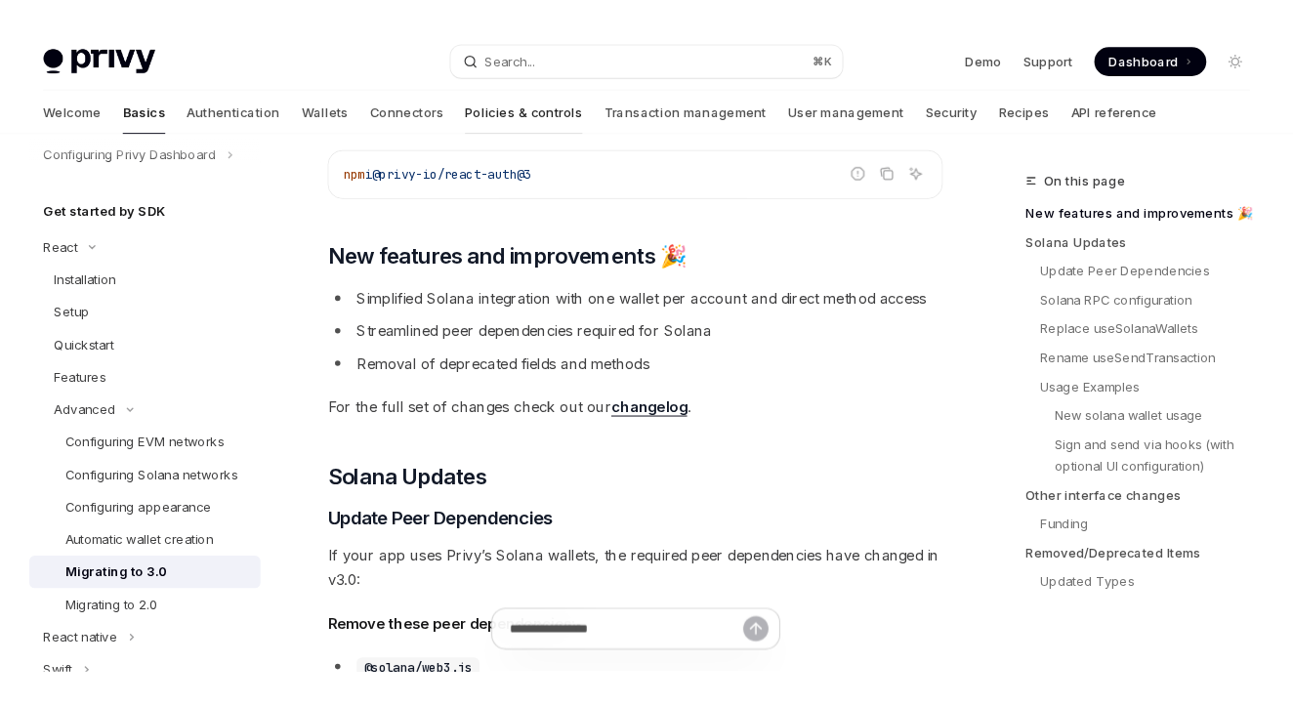
scroll to position [227, 0]
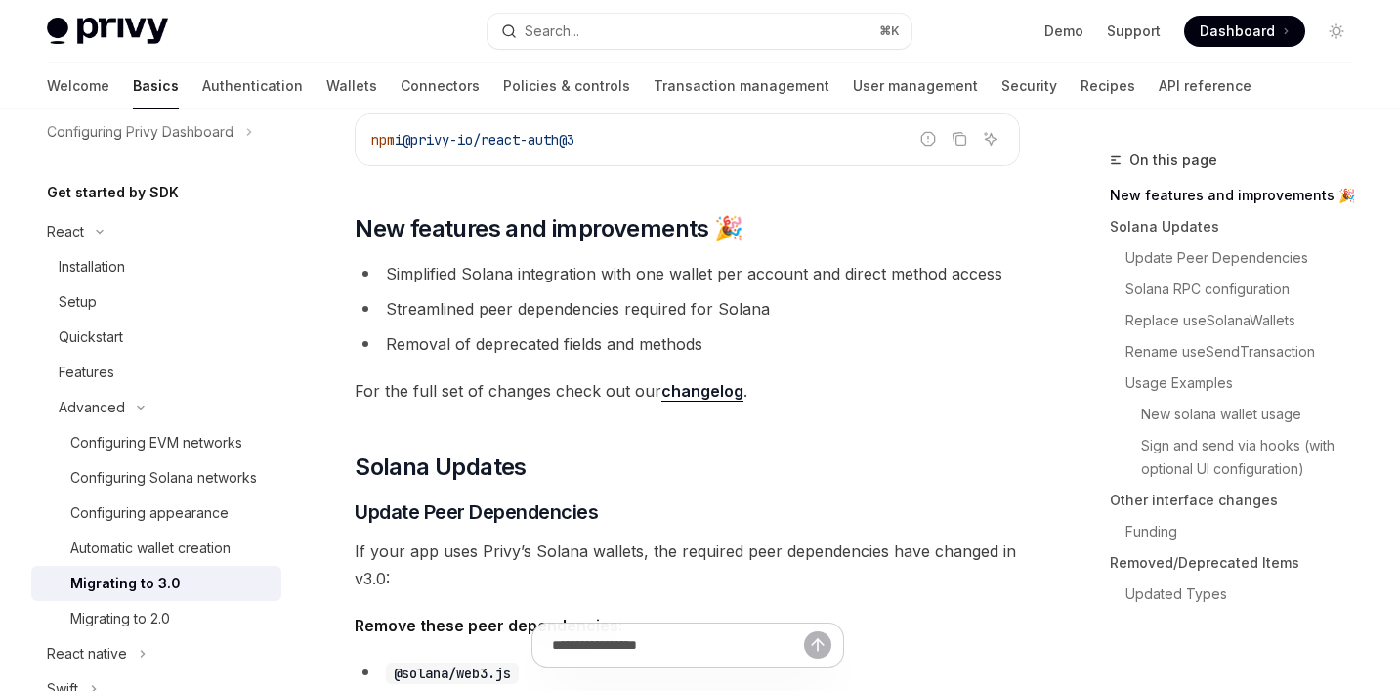
type textarea "*"
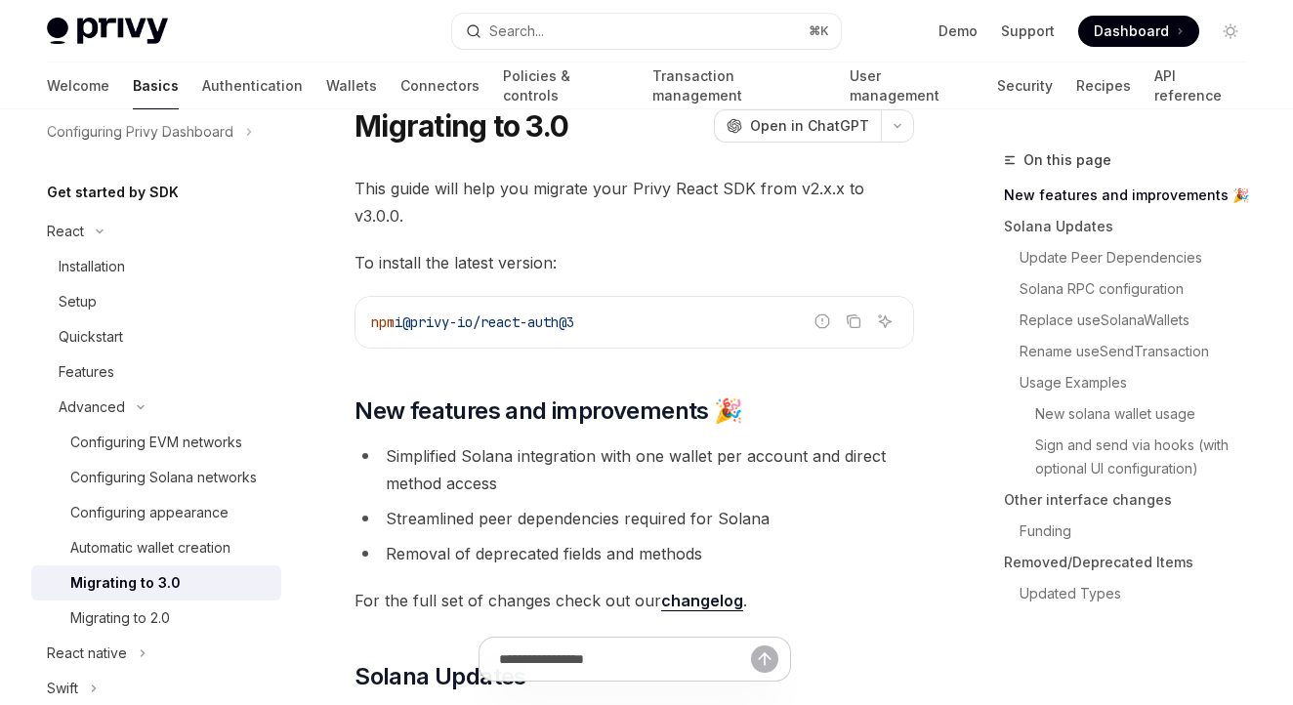
scroll to position [0, 0]
